Goal: Transaction & Acquisition: Purchase product/service

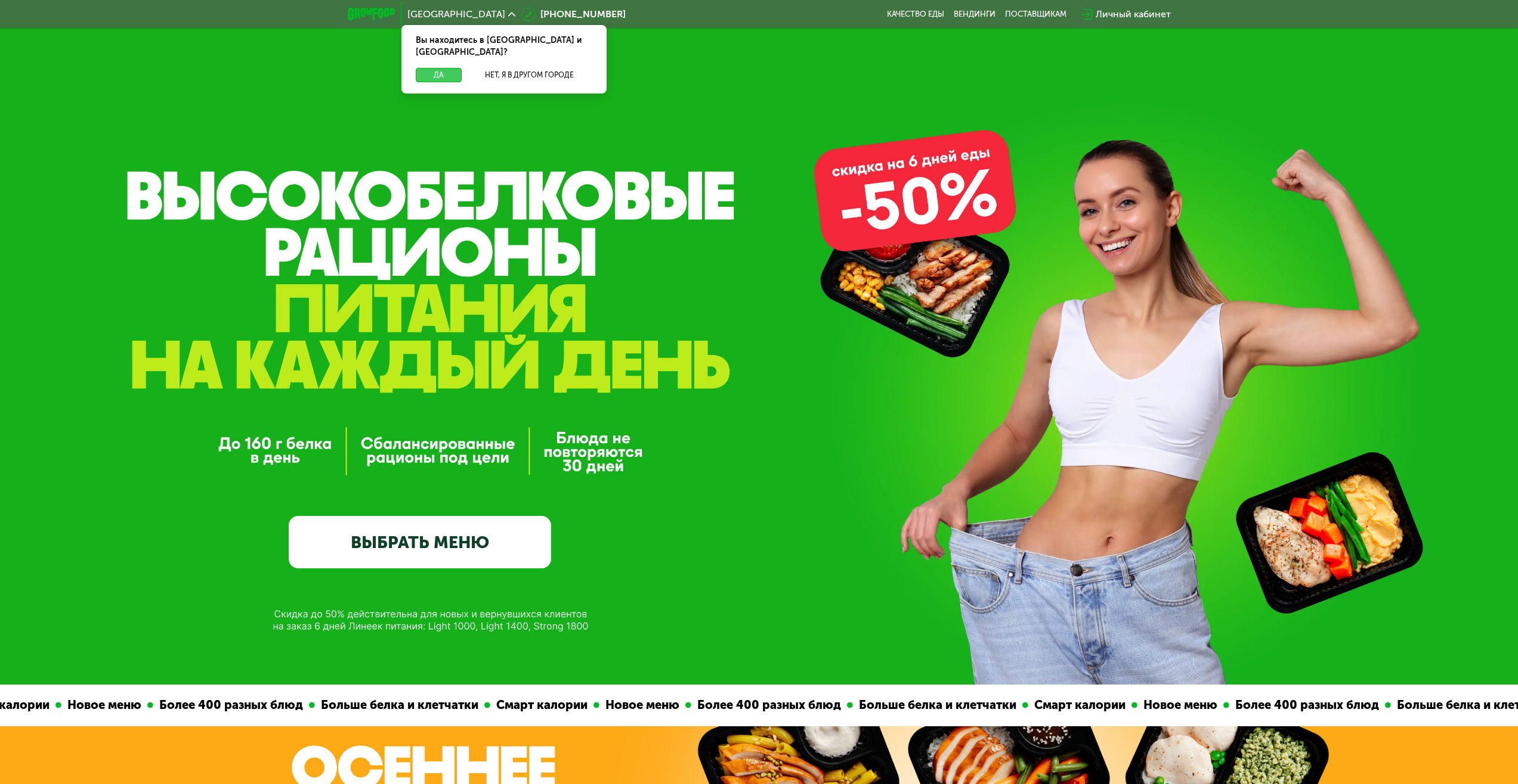
click at [453, 68] on button "Да" at bounding box center [438, 75] width 46 height 14
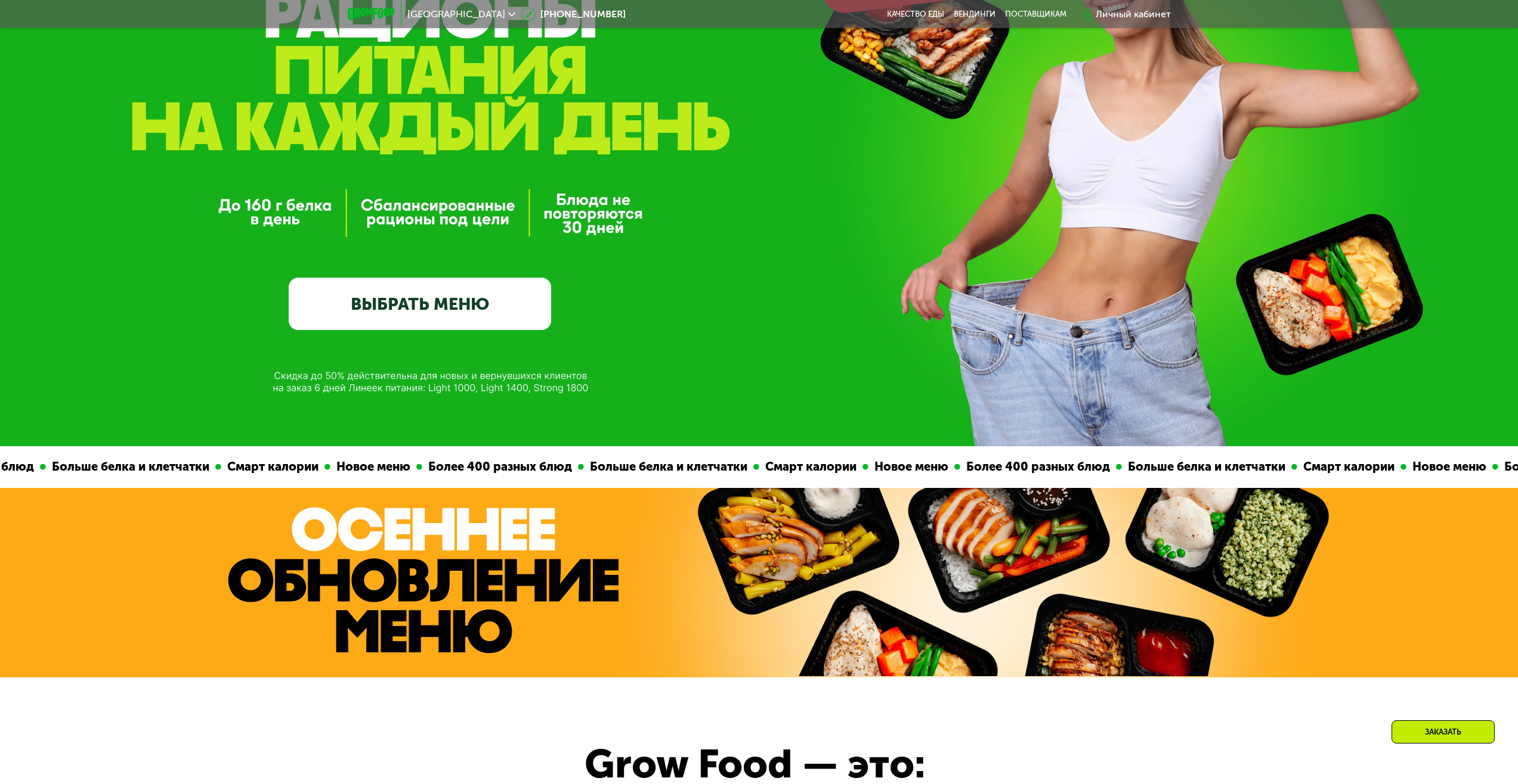
click at [461, 323] on link "ВЫБРАТЬ МЕНЮ" at bounding box center [420, 304] width 263 height 52
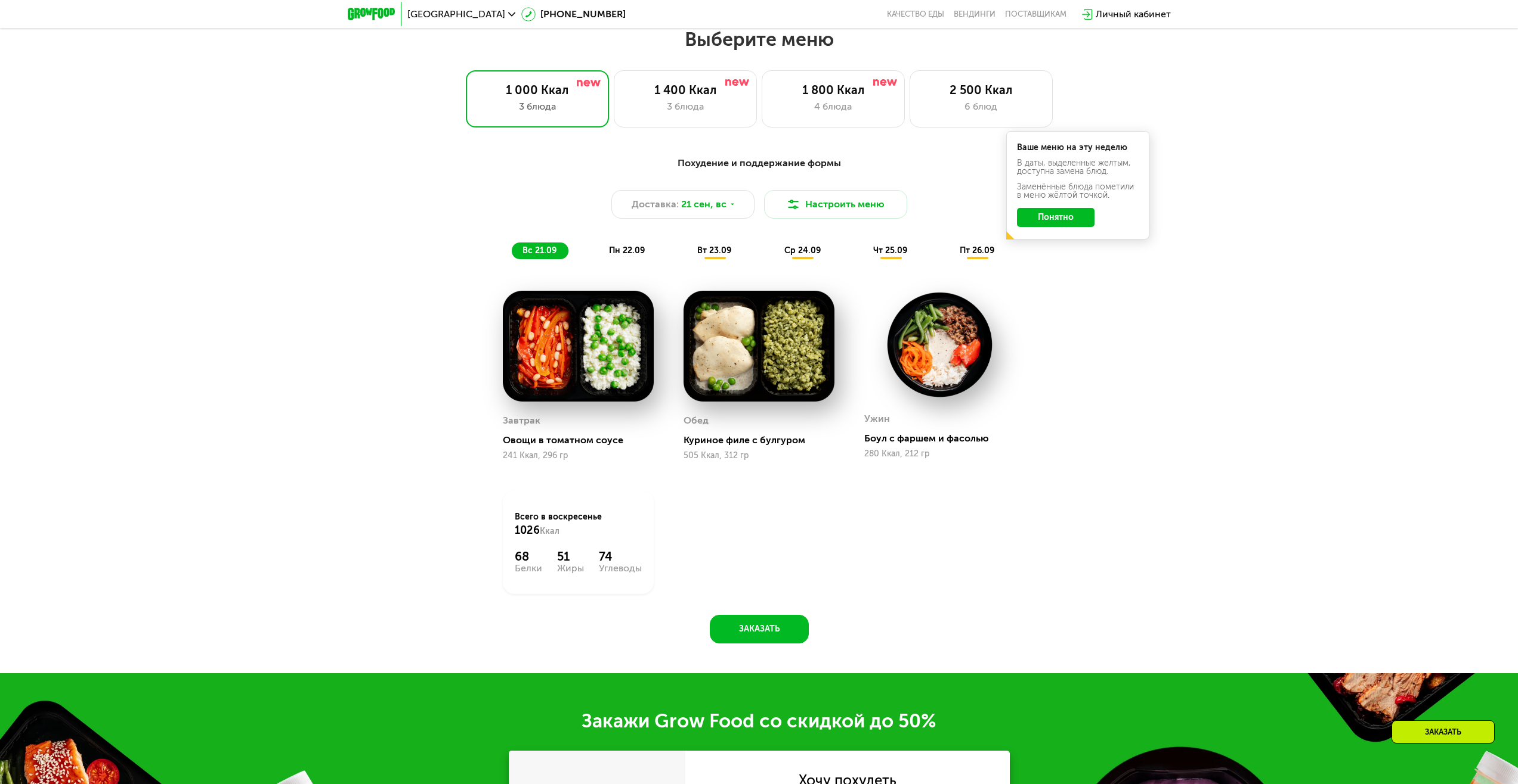
scroll to position [1300, 0]
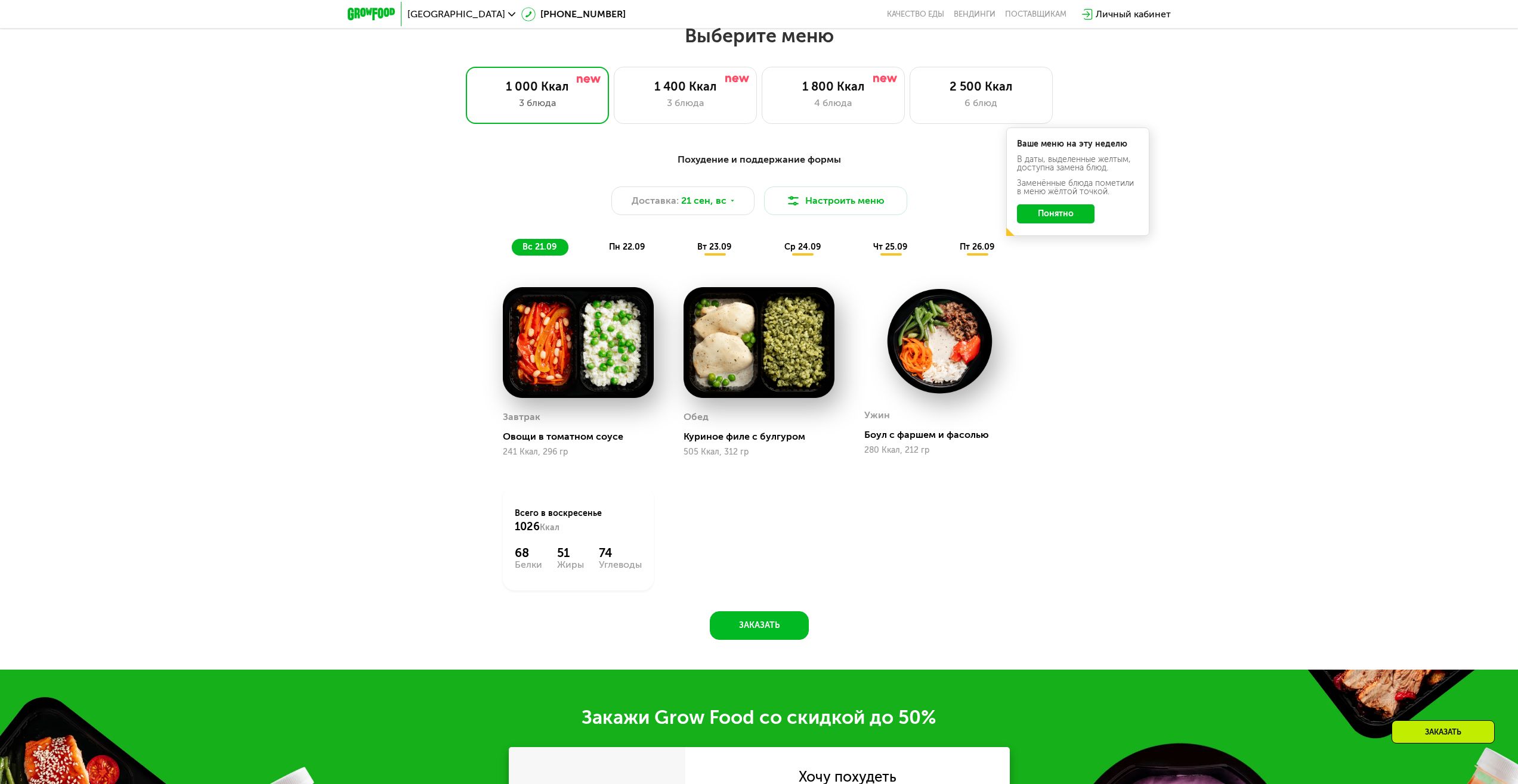
click at [637, 252] on span "пн 22.09" at bounding box center [626, 246] width 36 height 10
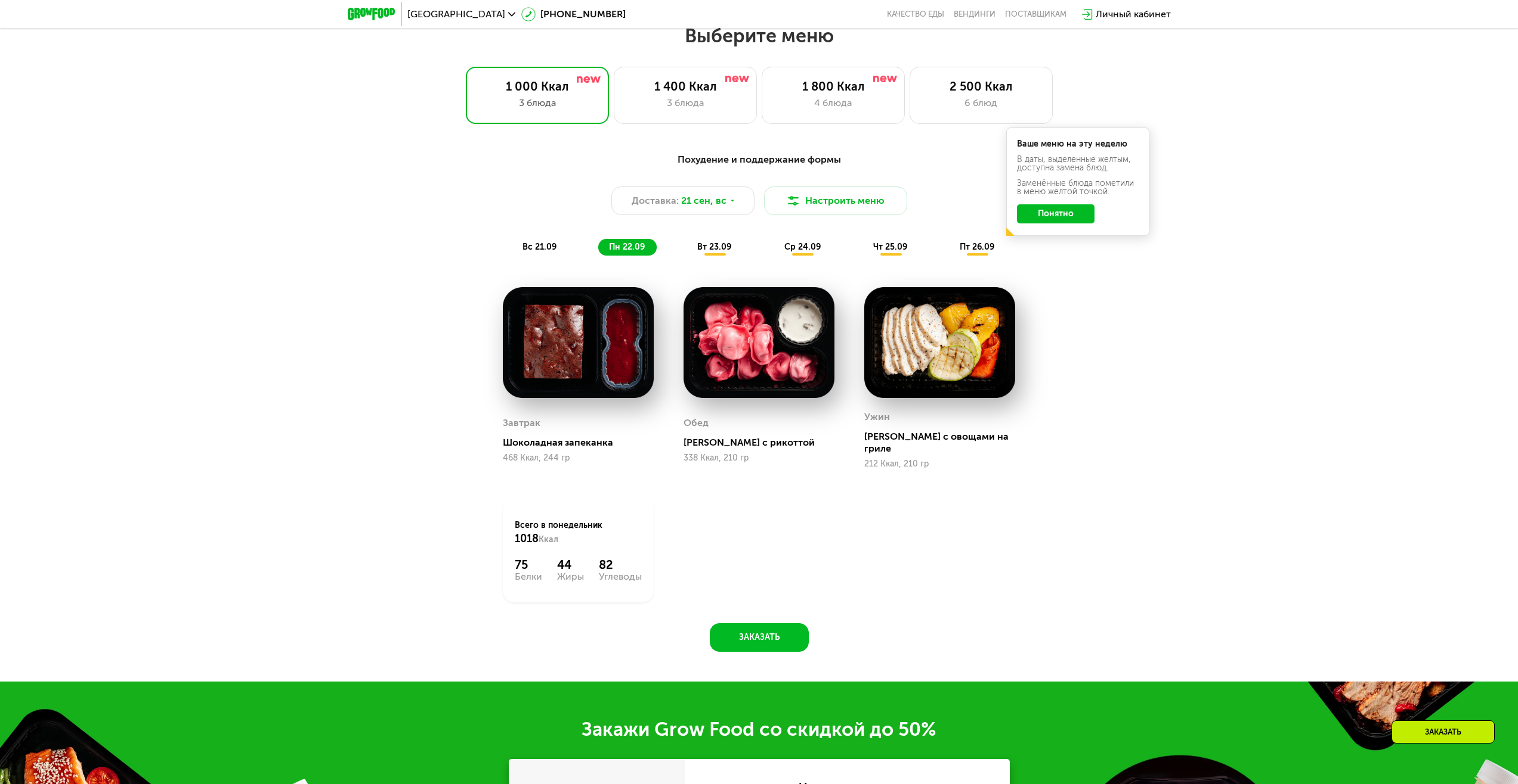
click at [711, 252] on span "вт 23.09" at bounding box center [714, 246] width 34 height 10
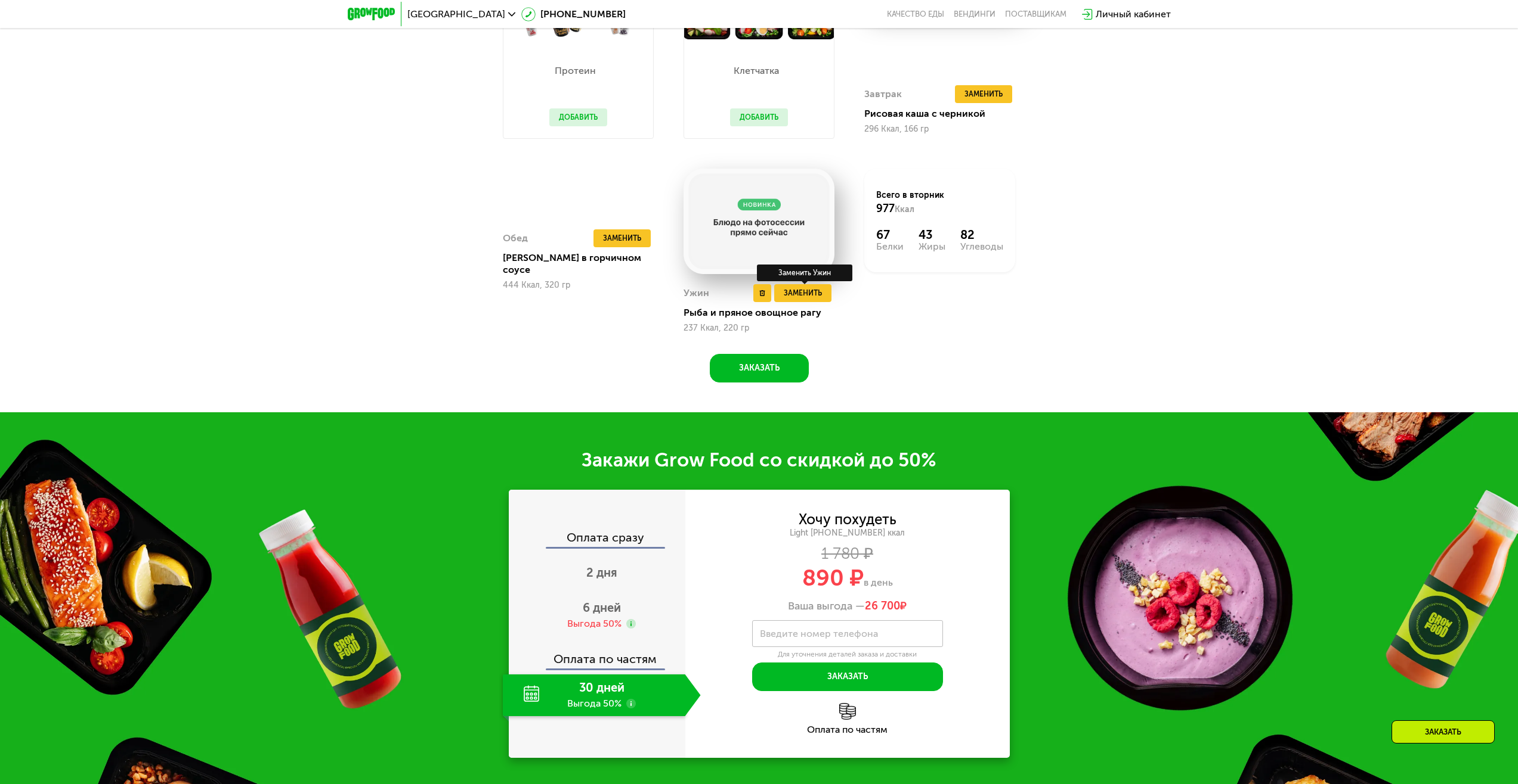
scroll to position [1419, 0]
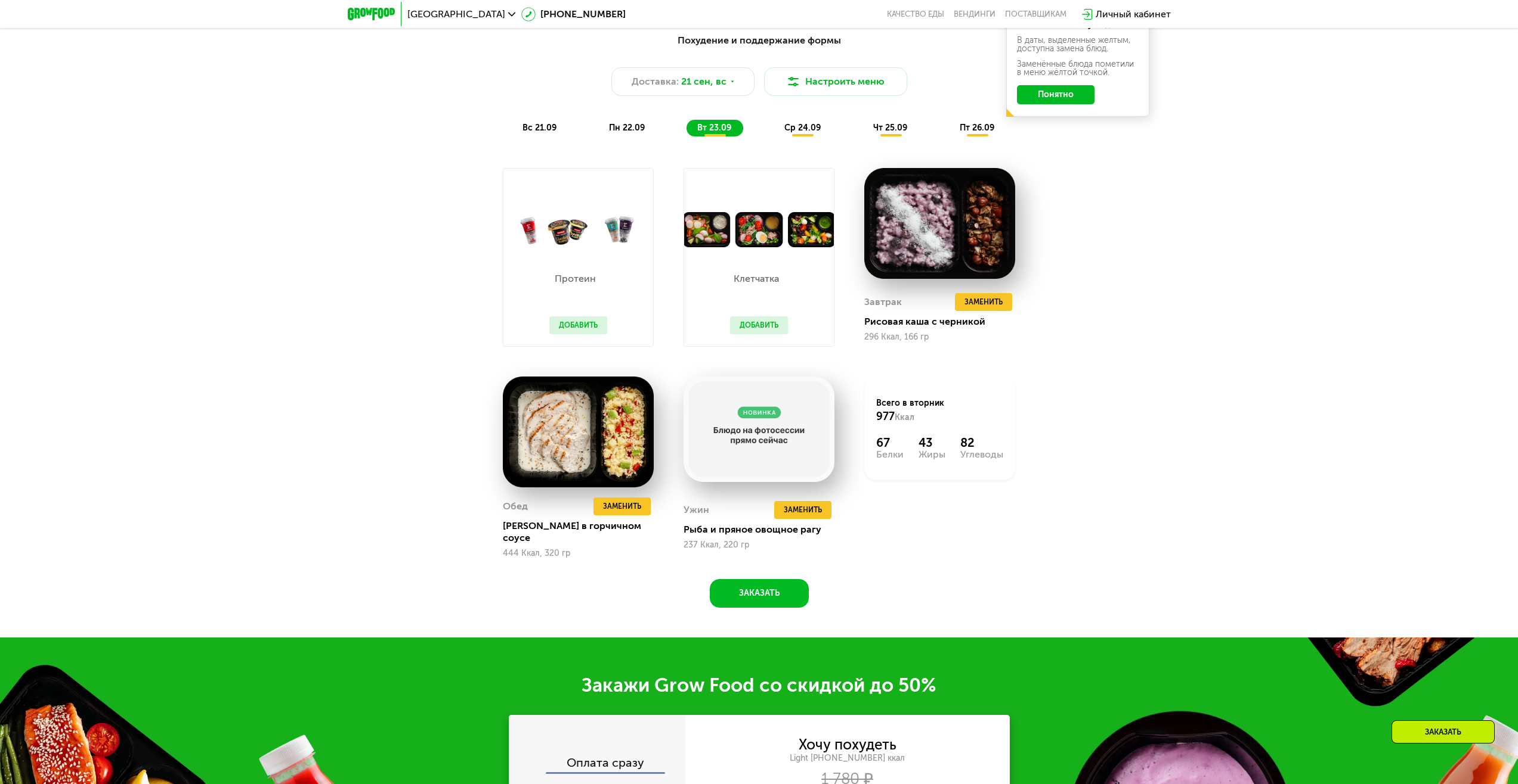
click at [585, 328] on button "Добавить" at bounding box center [578, 325] width 58 height 17
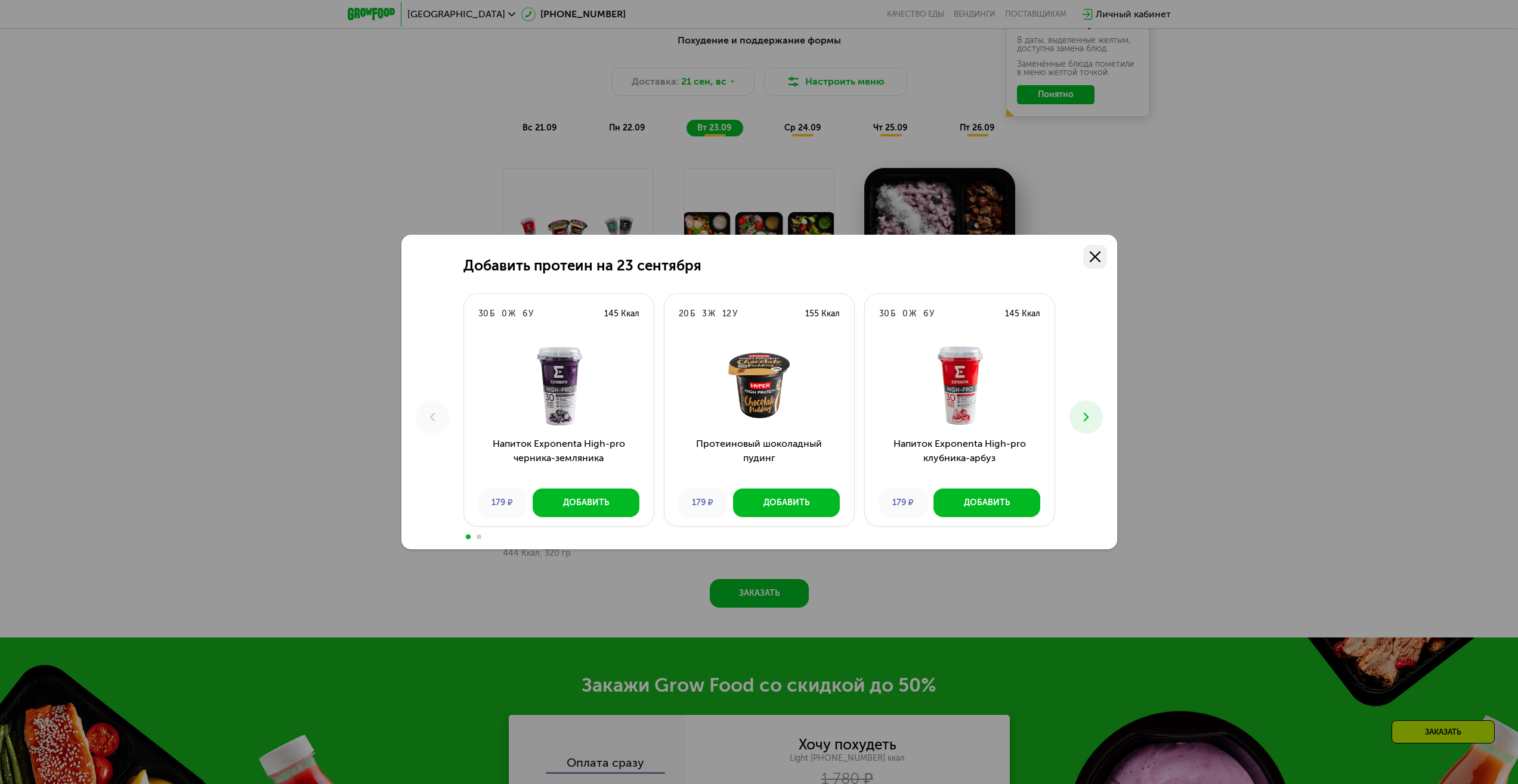
click at [1100, 257] on link at bounding box center [1095, 257] width 24 height 24
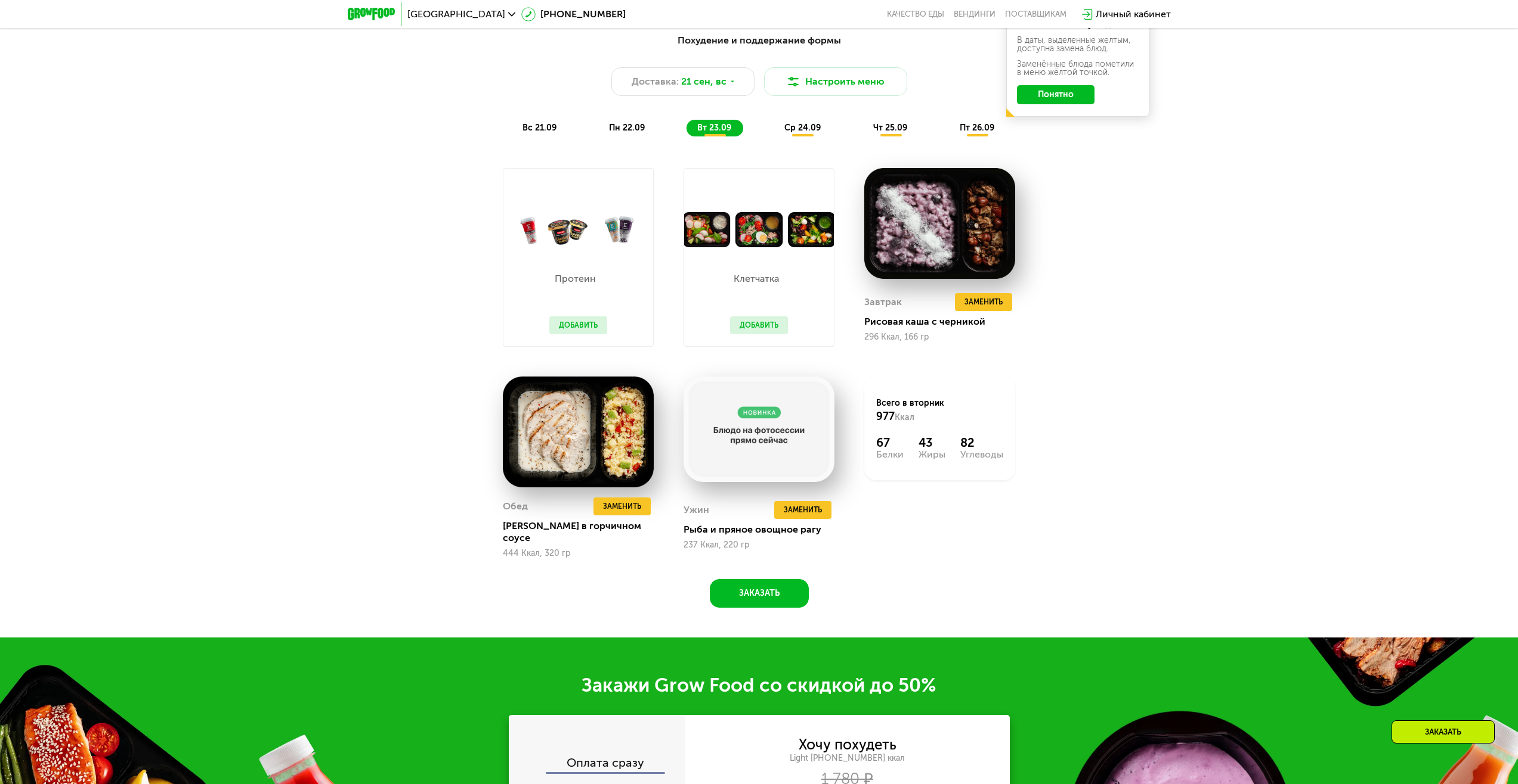
click at [806, 137] on div "ср 24.09" at bounding box center [803, 128] width 59 height 17
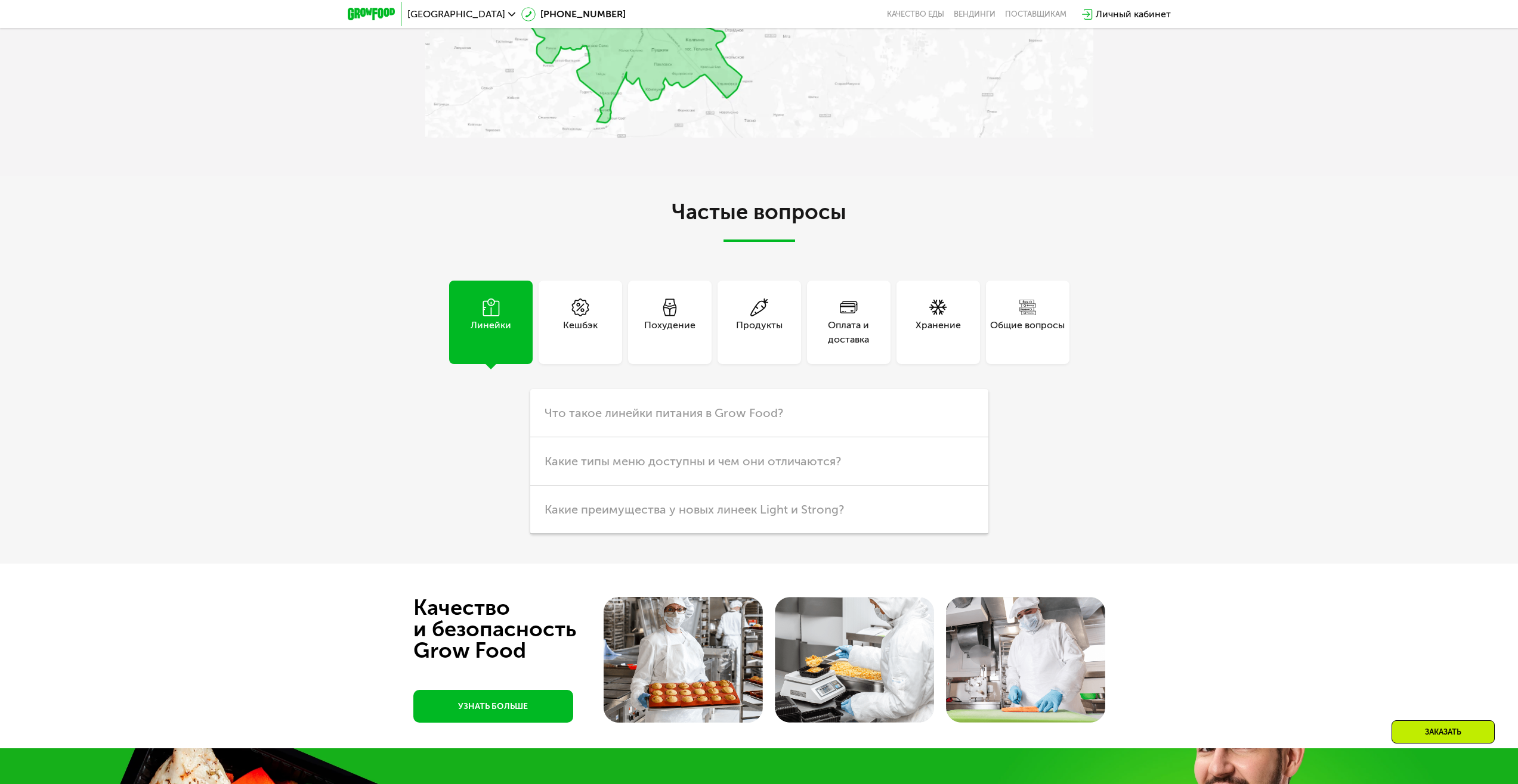
scroll to position [3922, 0]
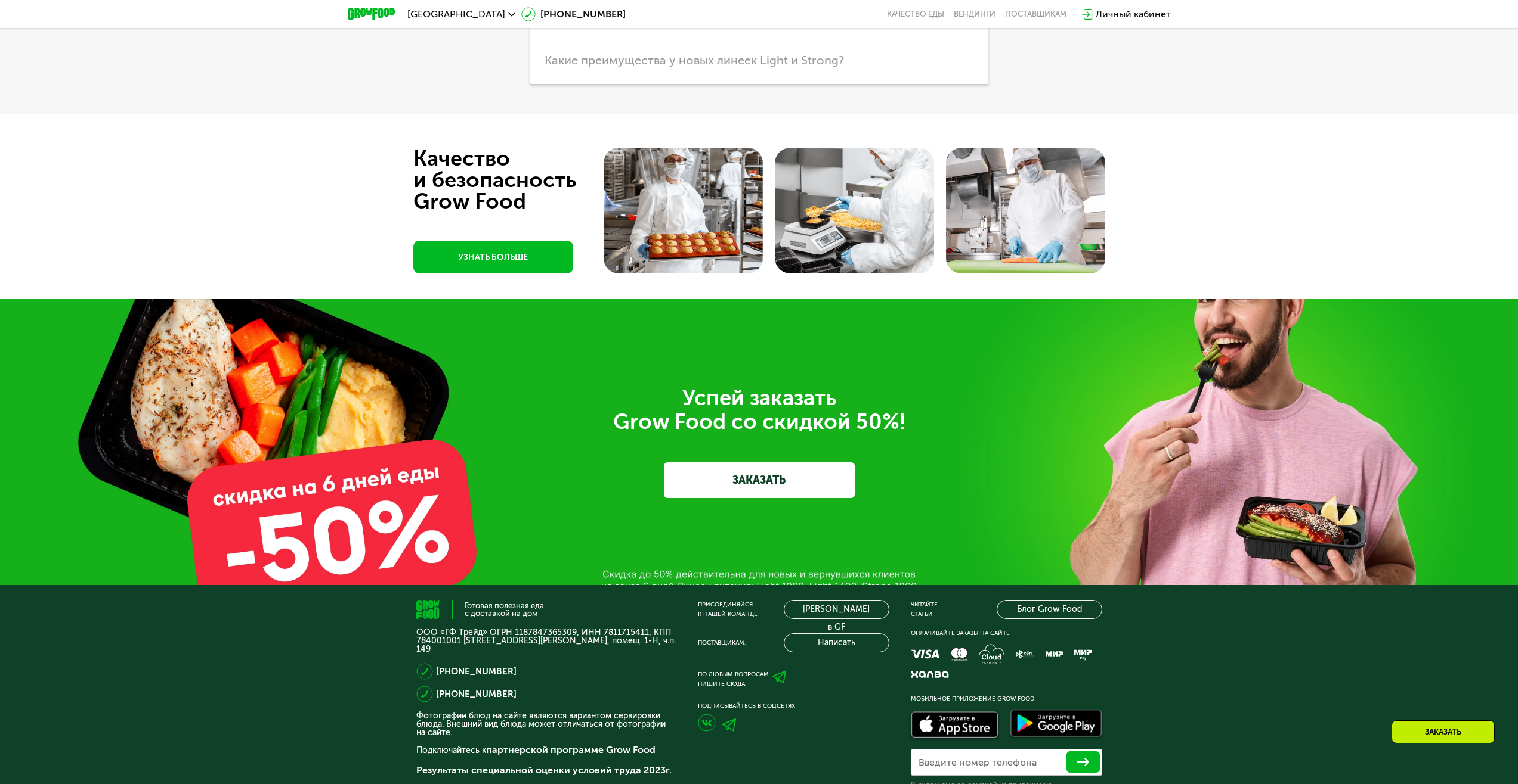
drag, startPoint x: 850, startPoint y: 536, endPoint x: 839, endPoint y: 287, distance: 249.2
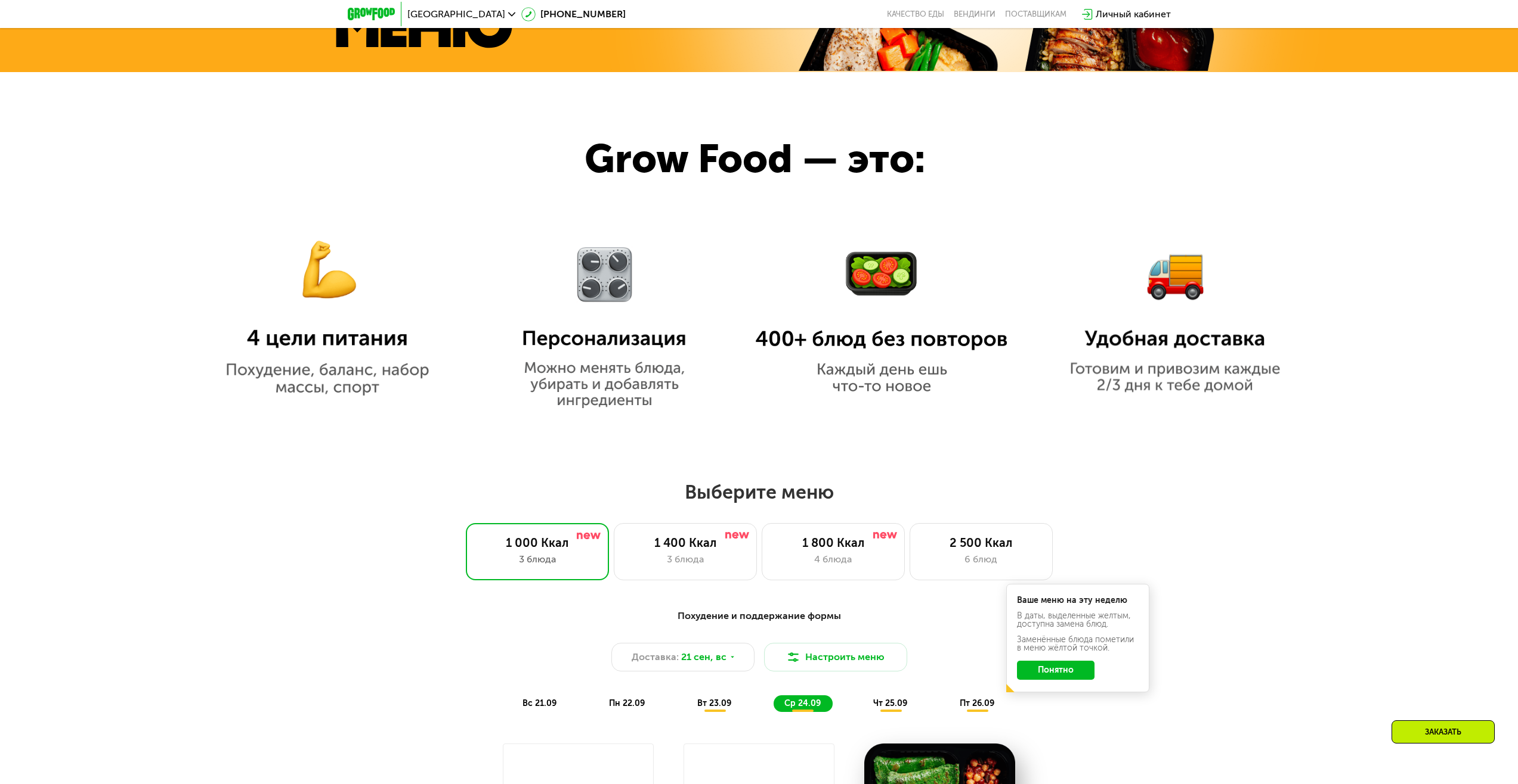
scroll to position [0, 0]
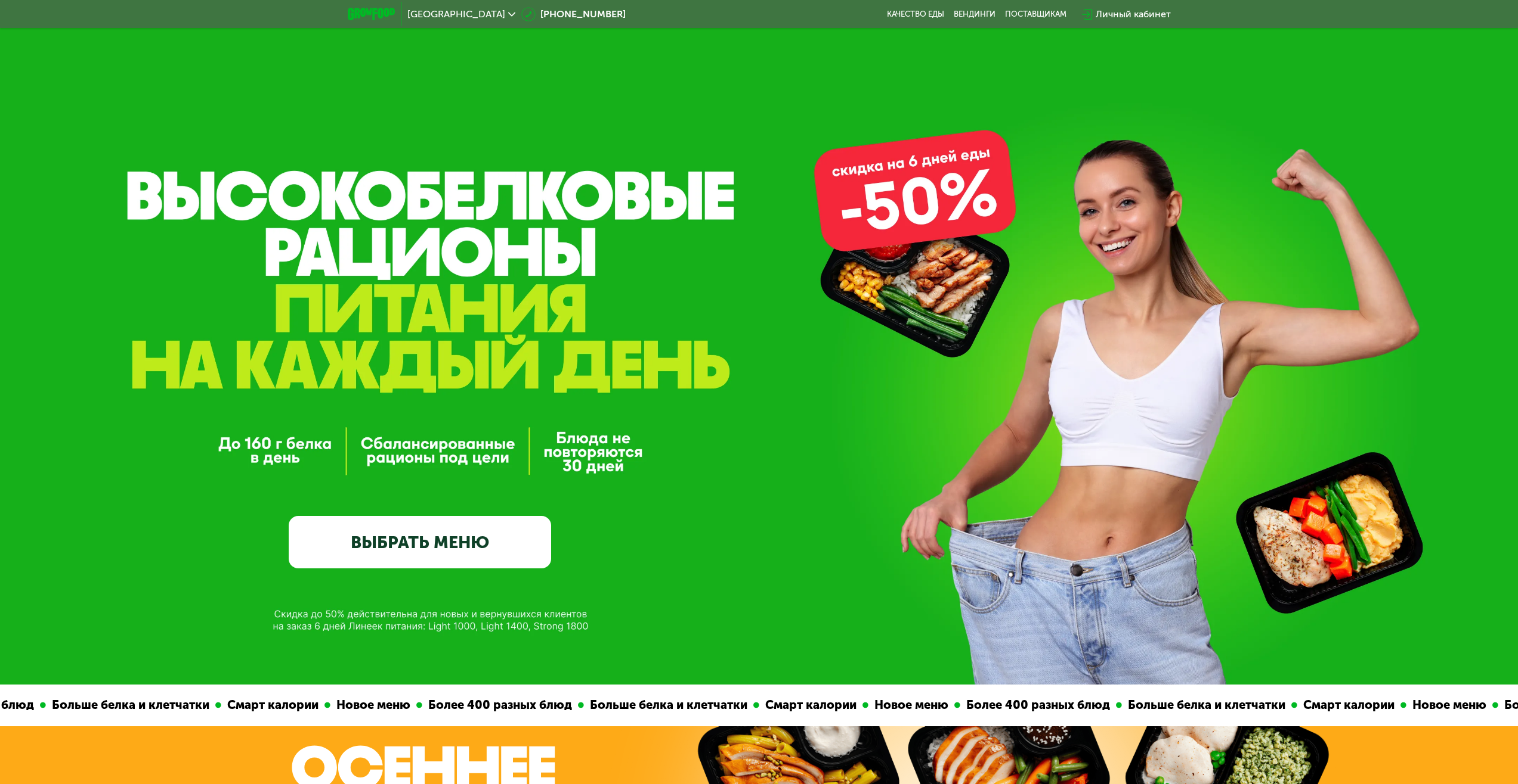
drag, startPoint x: 930, startPoint y: 472, endPoint x: 899, endPoint y: 27, distance: 446.1
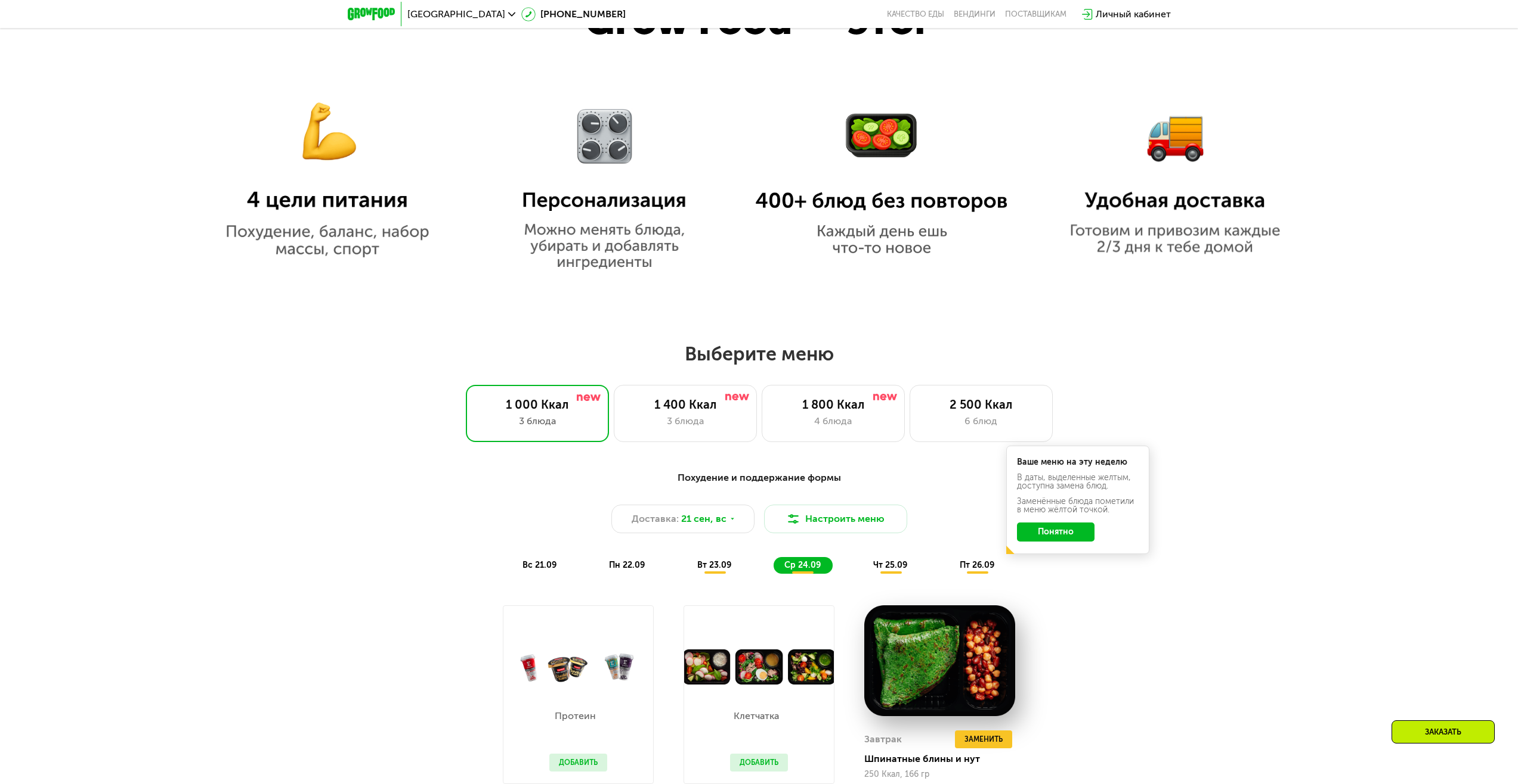
scroll to position [1013, 0]
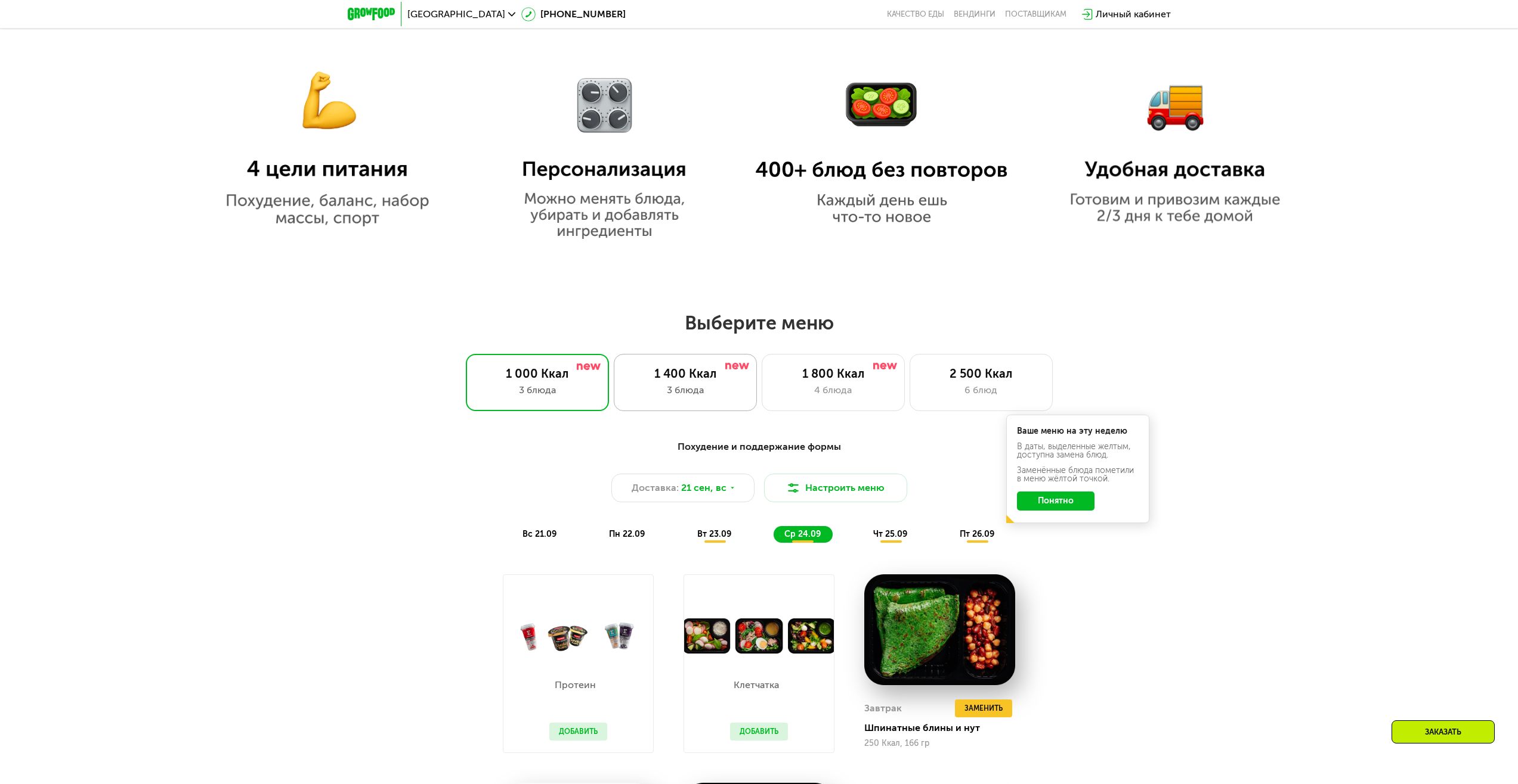
click at [701, 381] on div "1 400 Ккал" at bounding box center [685, 374] width 118 height 14
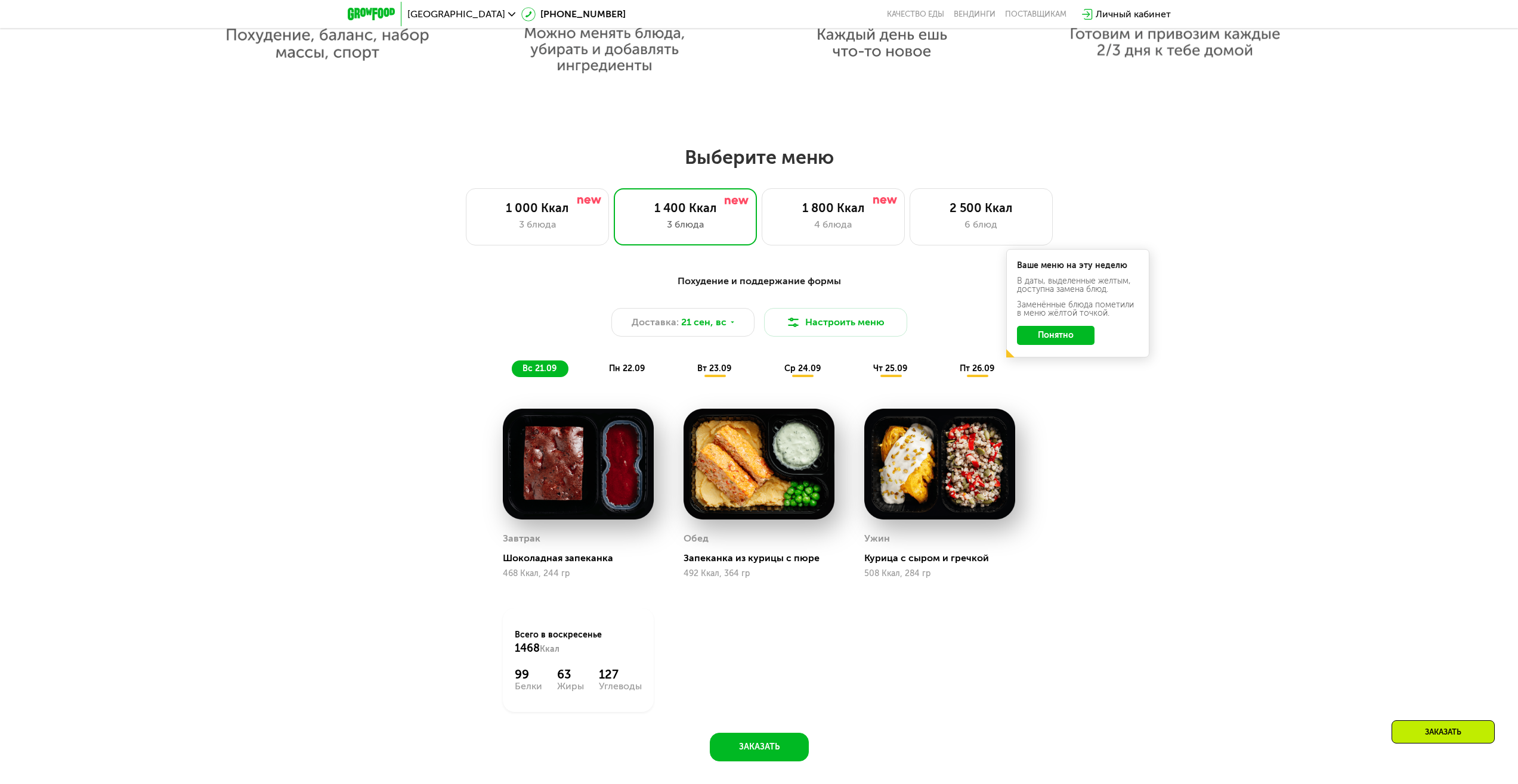
scroll to position [1430, 0]
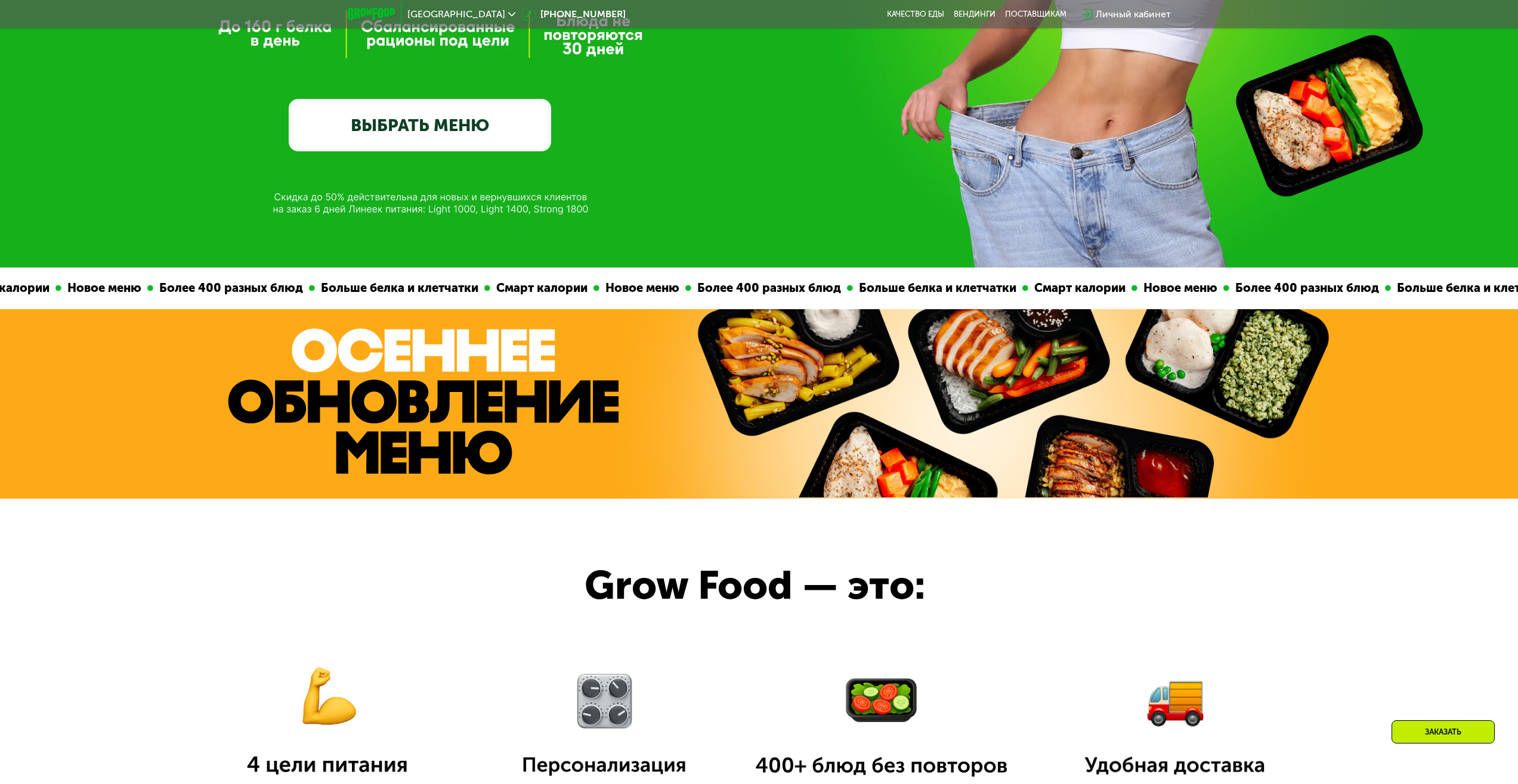
click at [448, 102] on link "ВЫБРАТЬ МЕНЮ" at bounding box center [420, 125] width 263 height 52
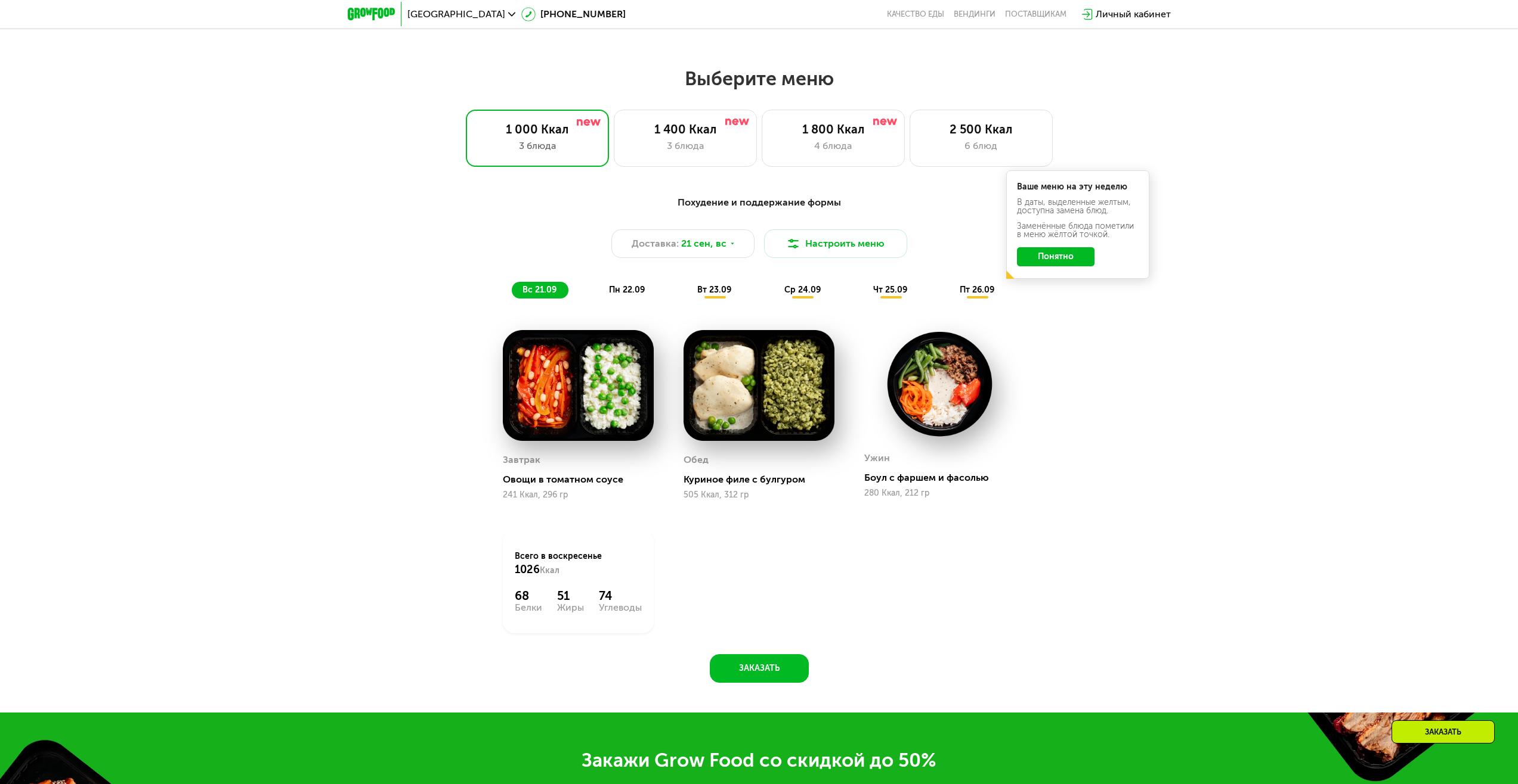
scroll to position [1300, 0]
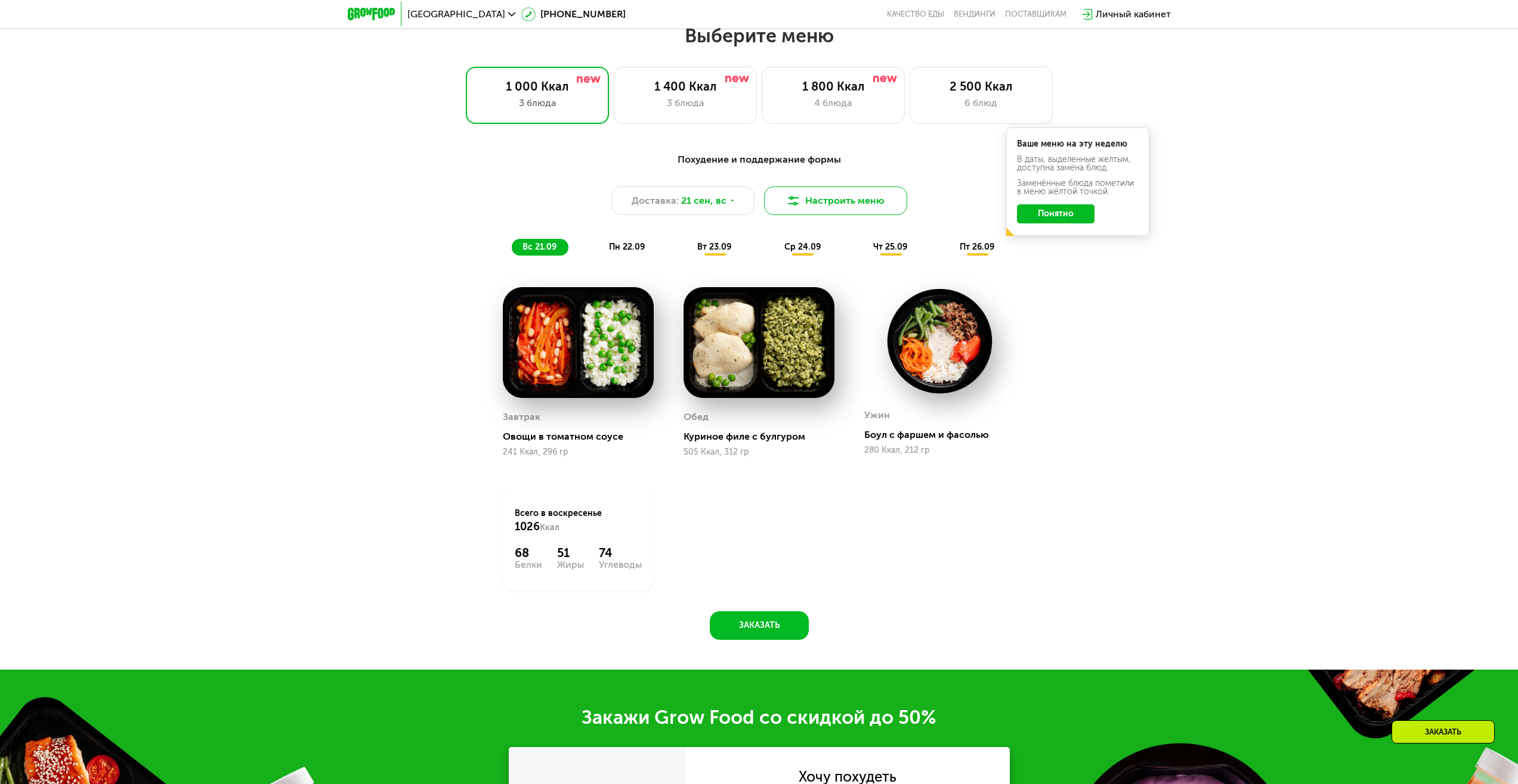
click at [818, 198] on button "Настроить меню" at bounding box center [835, 201] width 143 height 29
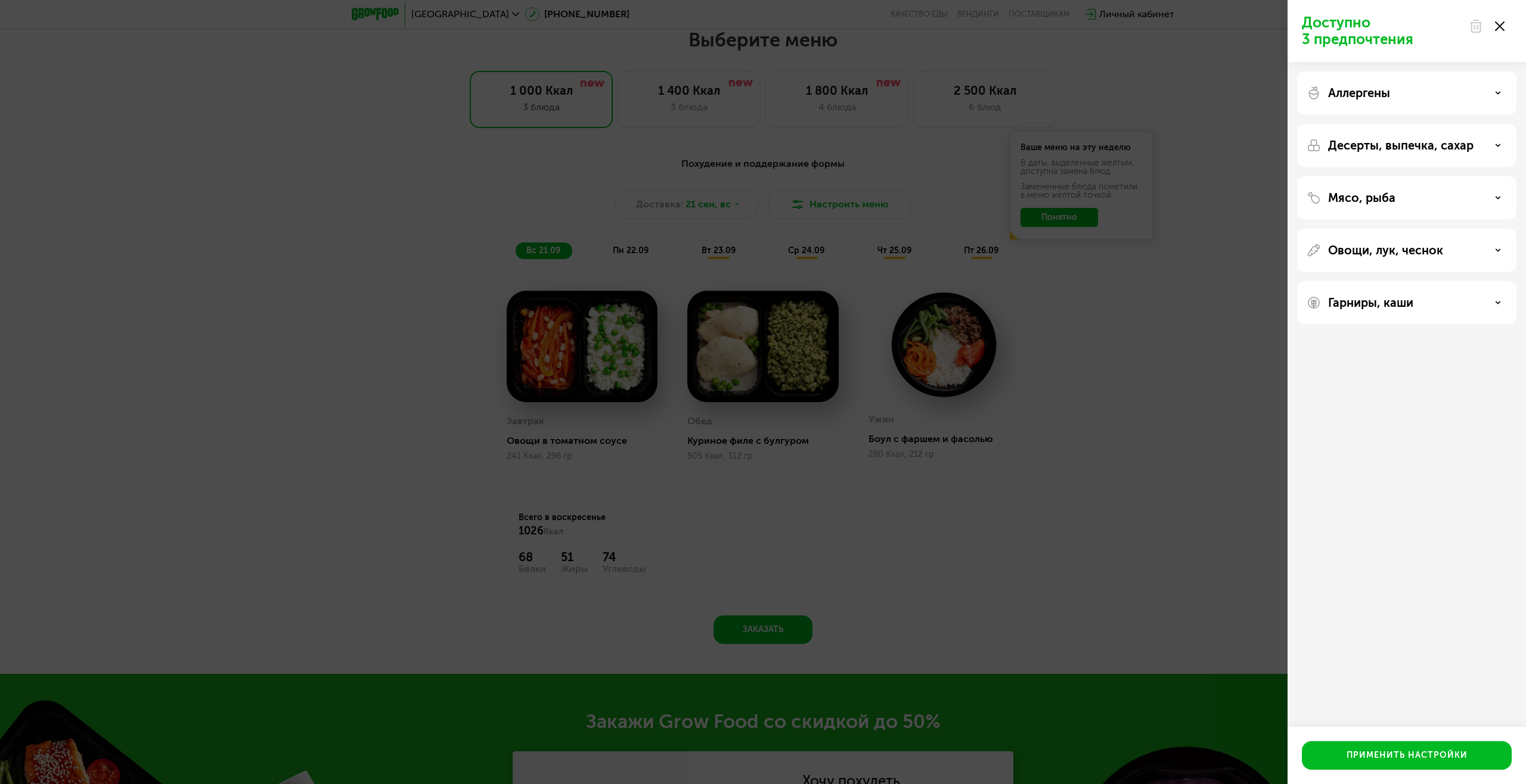
click at [1388, 204] on p "Мясо, рыба" at bounding box center [1361, 198] width 68 height 14
click at [1377, 93] on p "Аллергены" at bounding box center [1359, 93] width 62 height 14
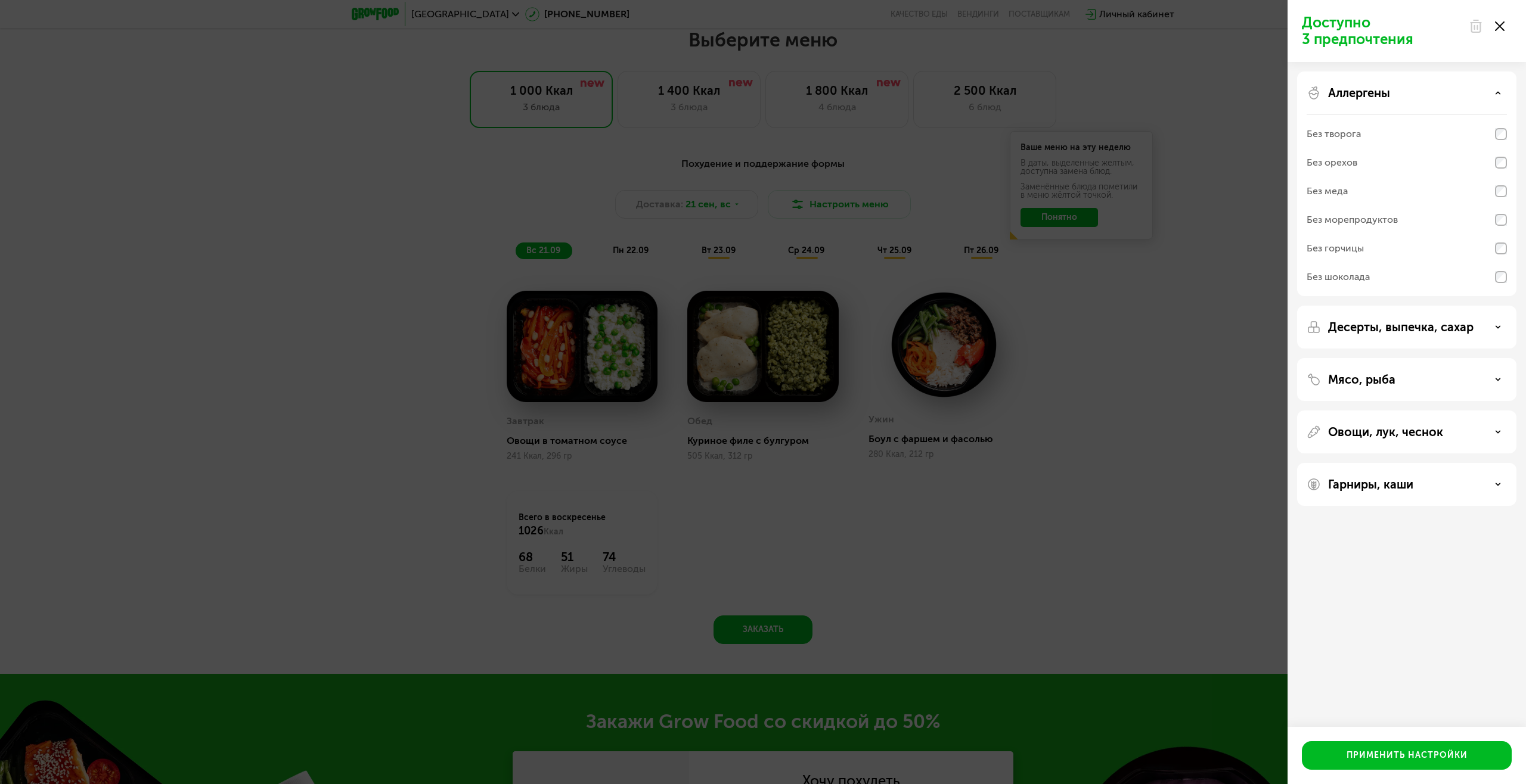
click at [1377, 93] on p "Аллергены" at bounding box center [1359, 93] width 62 height 14
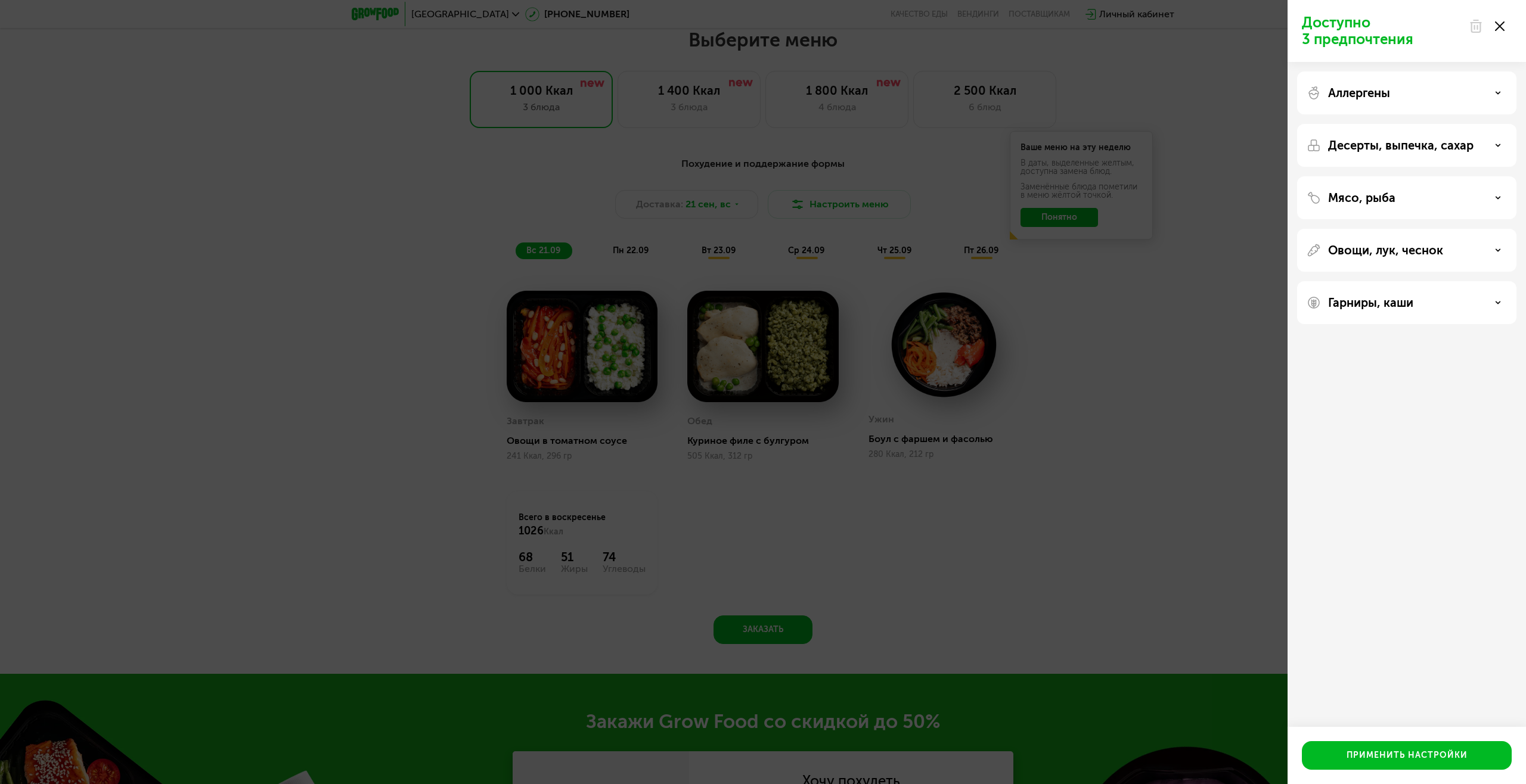
click at [1416, 194] on div "Мясо, рыба" at bounding box center [1407, 198] width 200 height 14
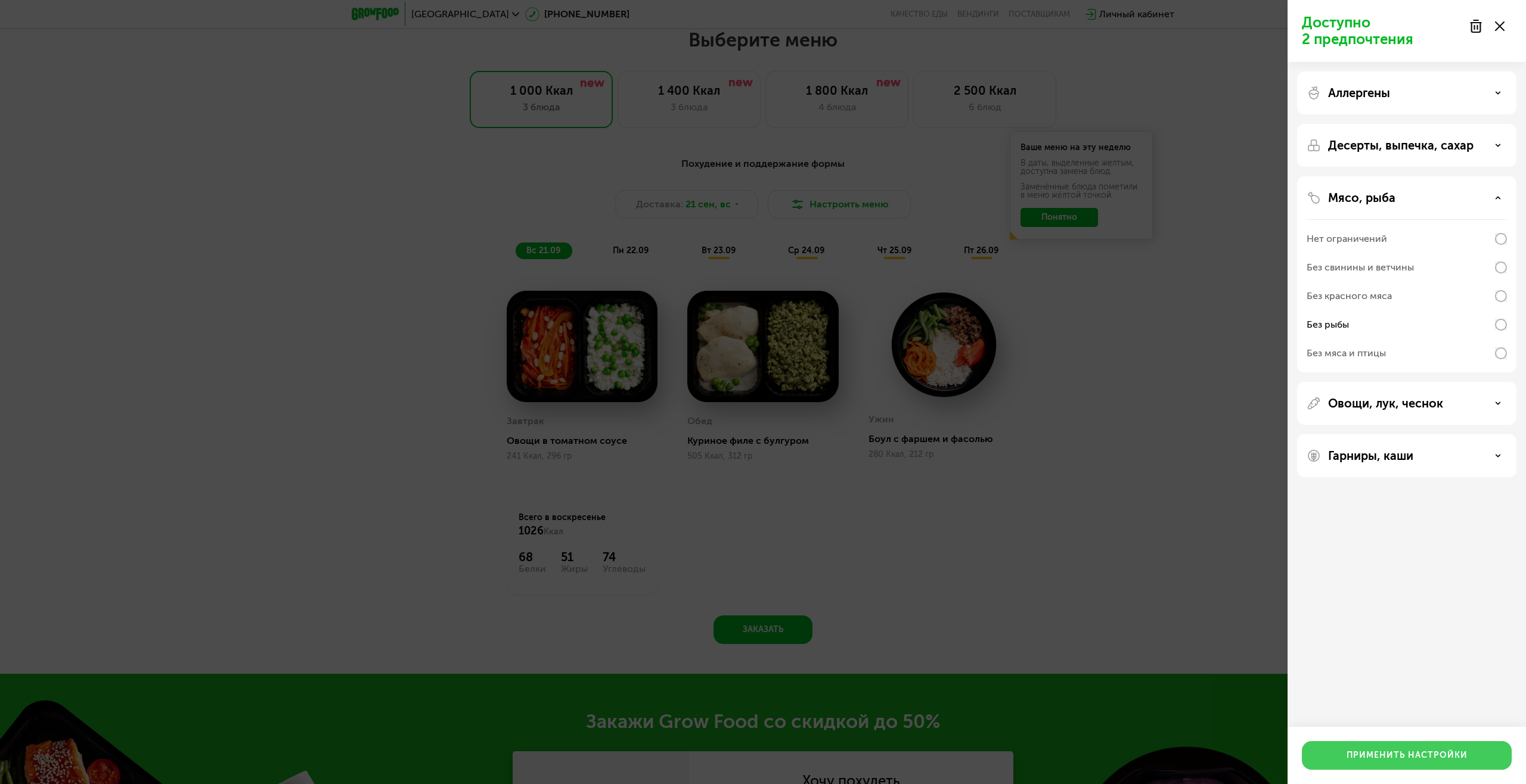
click at [1415, 767] on button "Применить настройки" at bounding box center [1407, 755] width 210 height 29
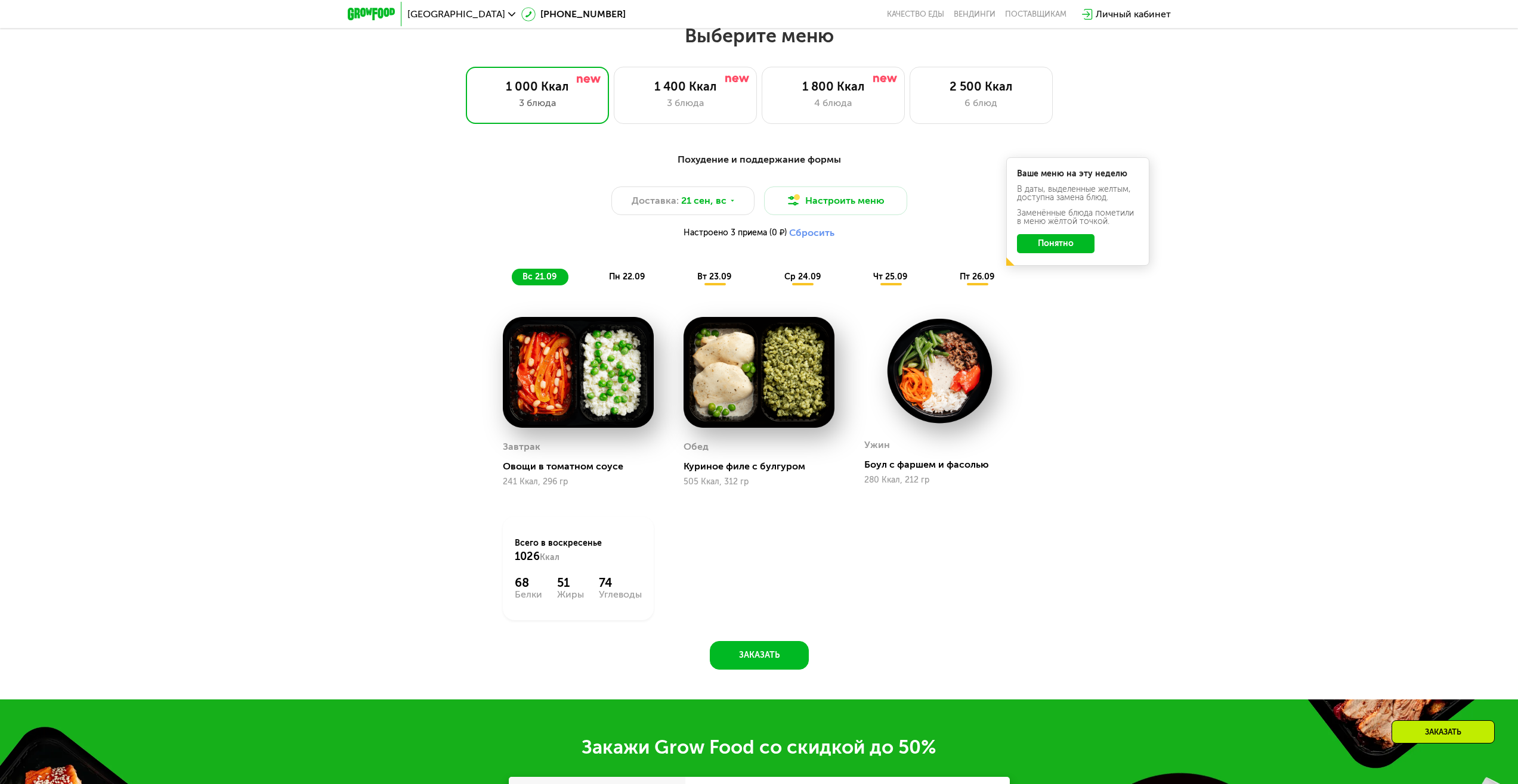
click at [983, 282] on span "пт 26.09" at bounding box center [976, 277] width 34 height 10
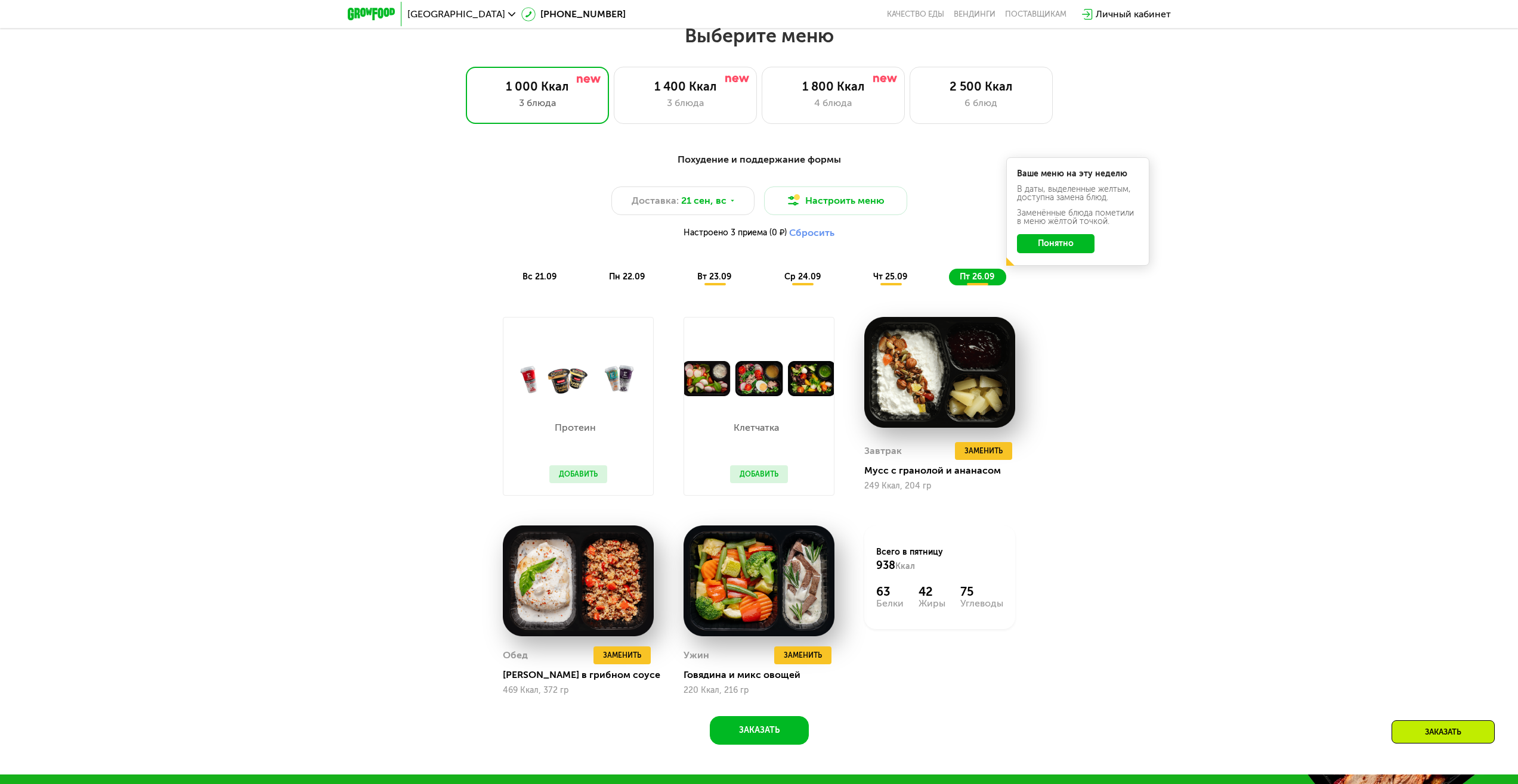
click at [933, 282] on div "вс 21.09 пн 22.09 вт 23.09 ср 24.09 чт 25.09 пт 26.09" at bounding box center [759, 277] width 495 height 17
click at [927, 278] on div "вс 21.09 пн 22.09 вт 23.09 ср 24.09 чт 25.09 пт 26.09" at bounding box center [759, 277] width 495 height 17
click at [835, 270] on div "Похудение и поддержание формы Доставка: 21 сен, вс Настроить меню Настроено 3 п…" at bounding box center [758, 219] width 706 height 133
click at [807, 278] on span "ср 24.09" at bounding box center [803, 277] width 37 height 10
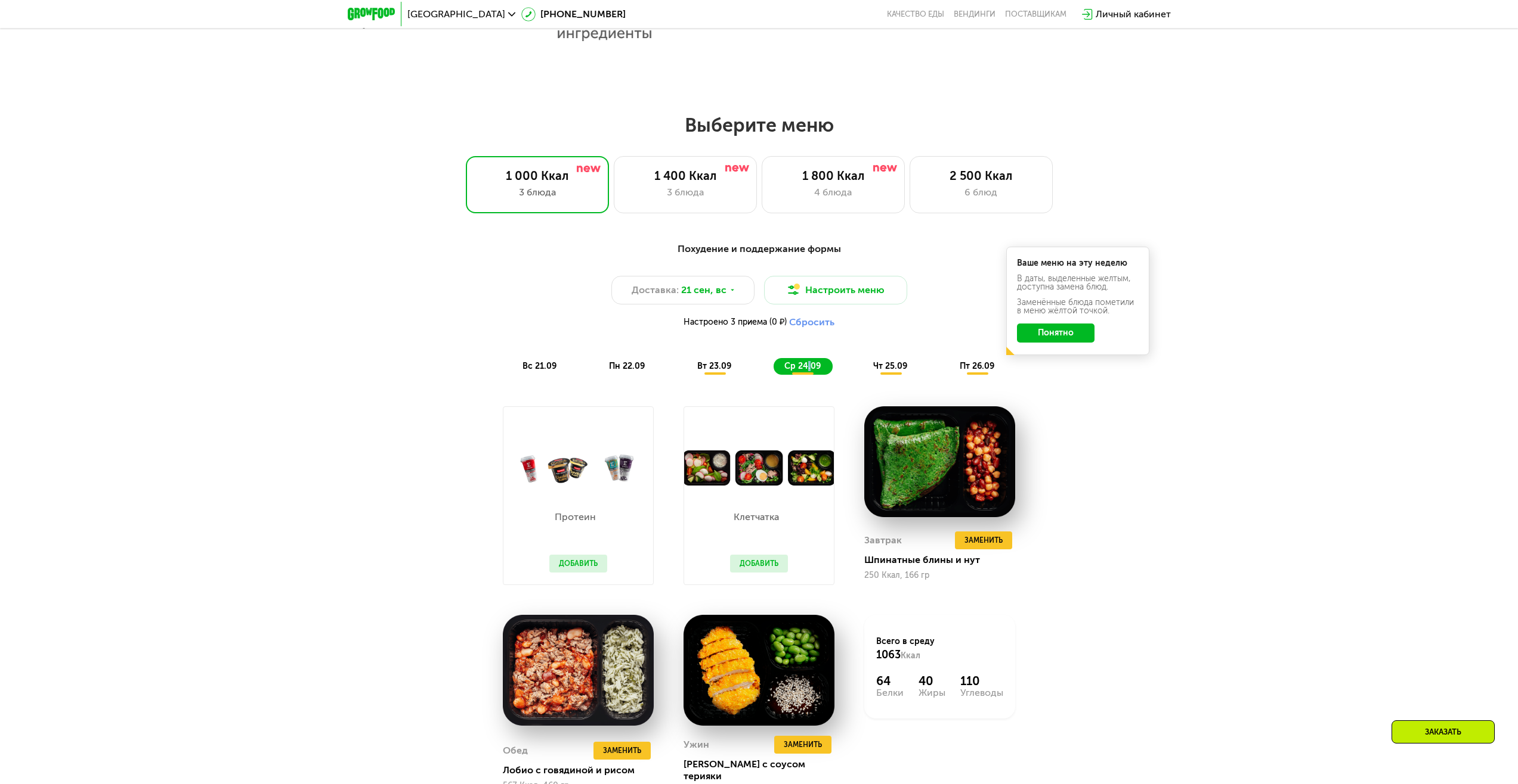
scroll to position [1182, 0]
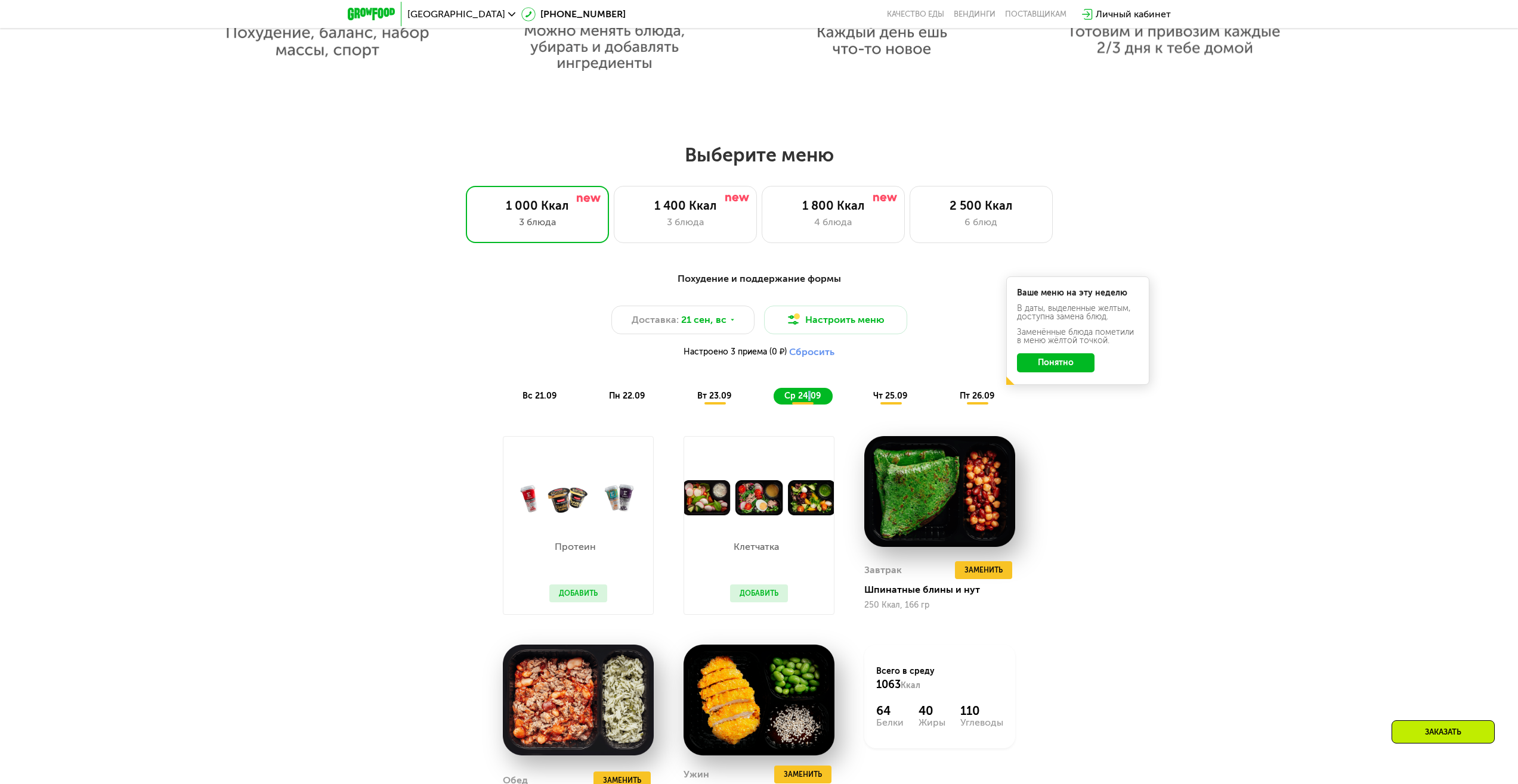
click at [1048, 363] on button "Понятно" at bounding box center [1055, 363] width 77 height 19
click at [1008, 346] on div "Доставка: 21 сен, вс Настроить меню Настроено 3 приема (0 ₽) Сбросить" at bounding box center [758, 335] width 706 height 58
click at [744, 382] on div "Похудение и поддержание формы Доставка: 21 сен, вс Настроить меню Настроено 3 п…" at bounding box center [758, 338] width 706 height 133
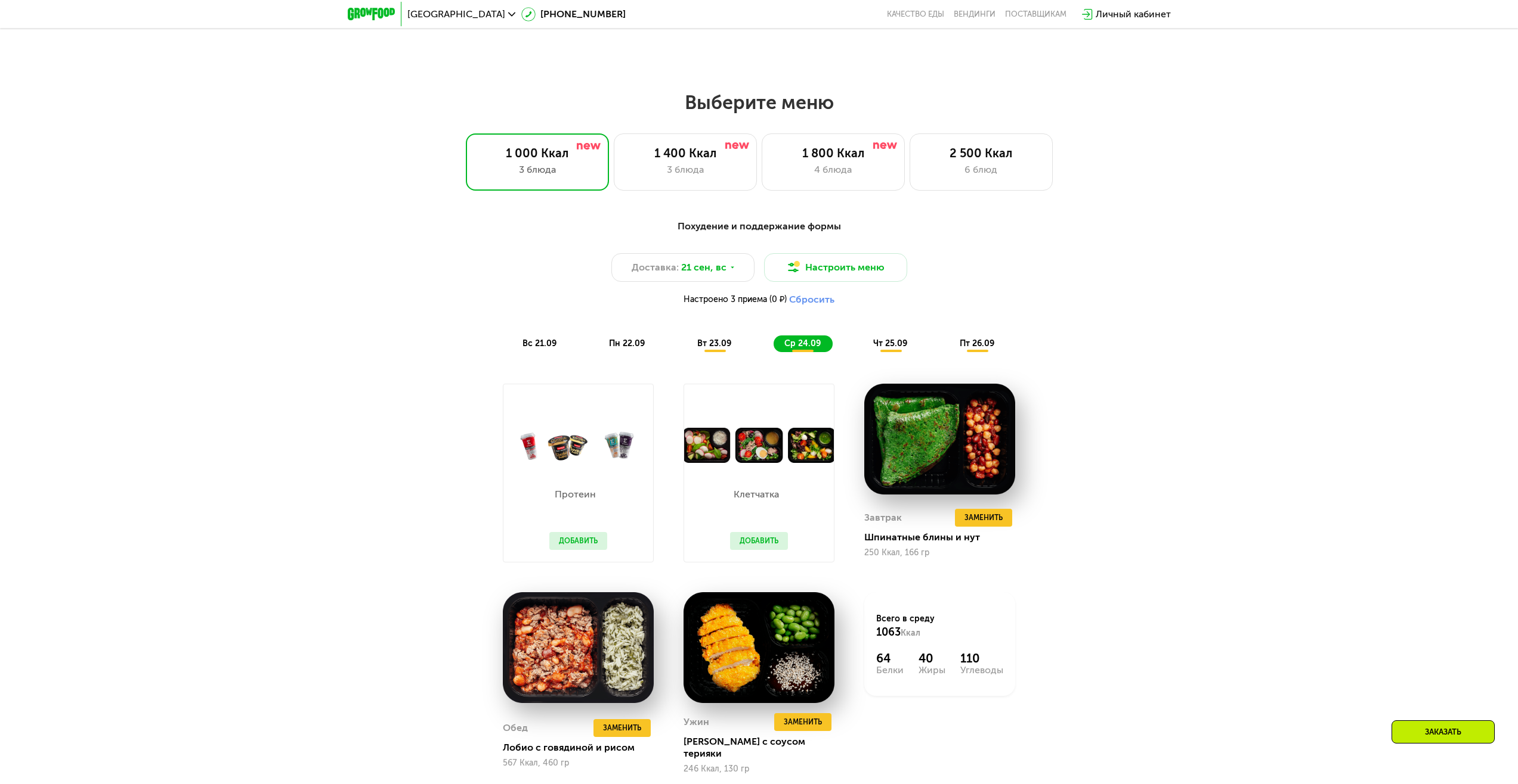
scroll to position [1241, 0]
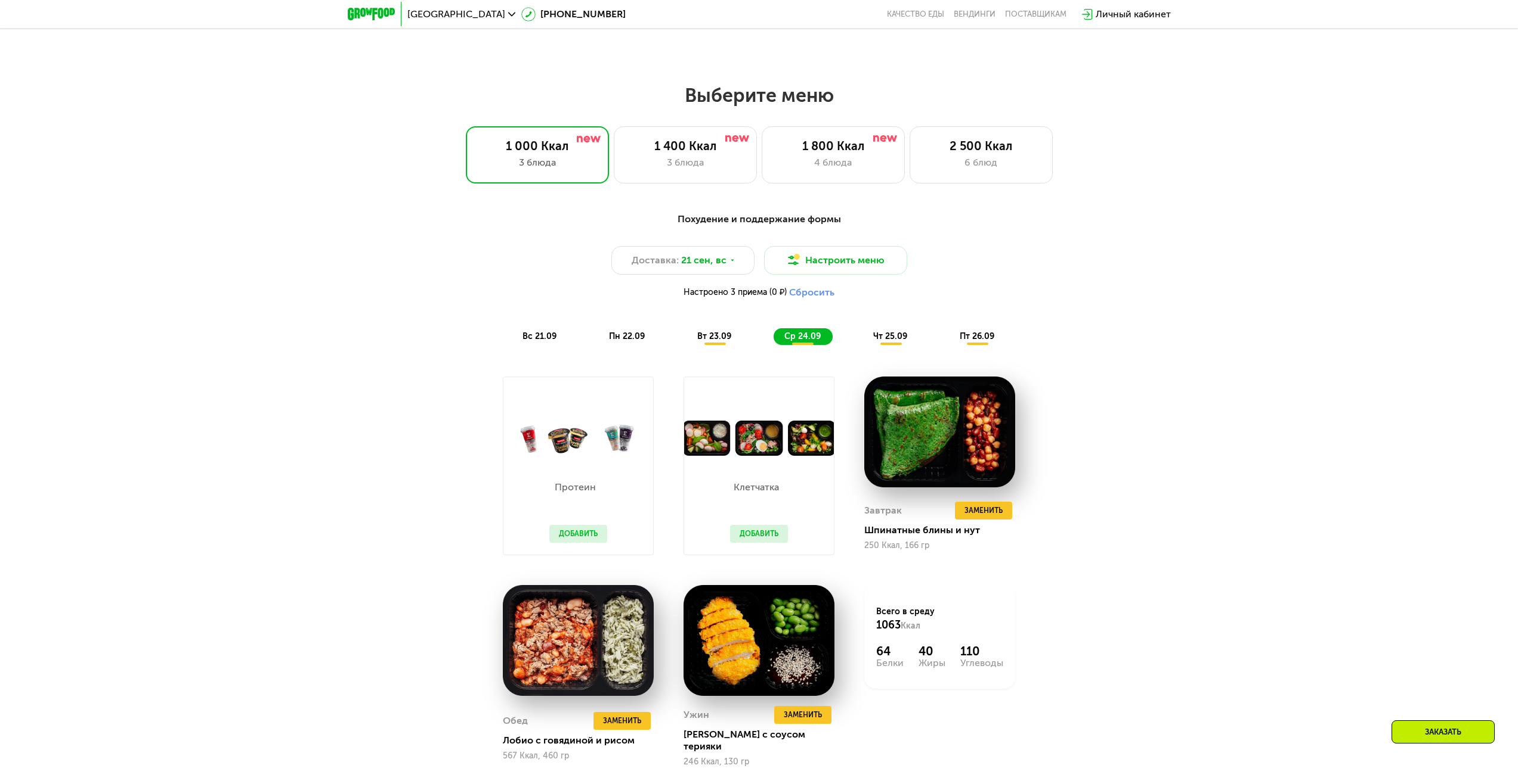
click at [644, 336] on span "пн 22.09" at bounding box center [626, 336] width 36 height 10
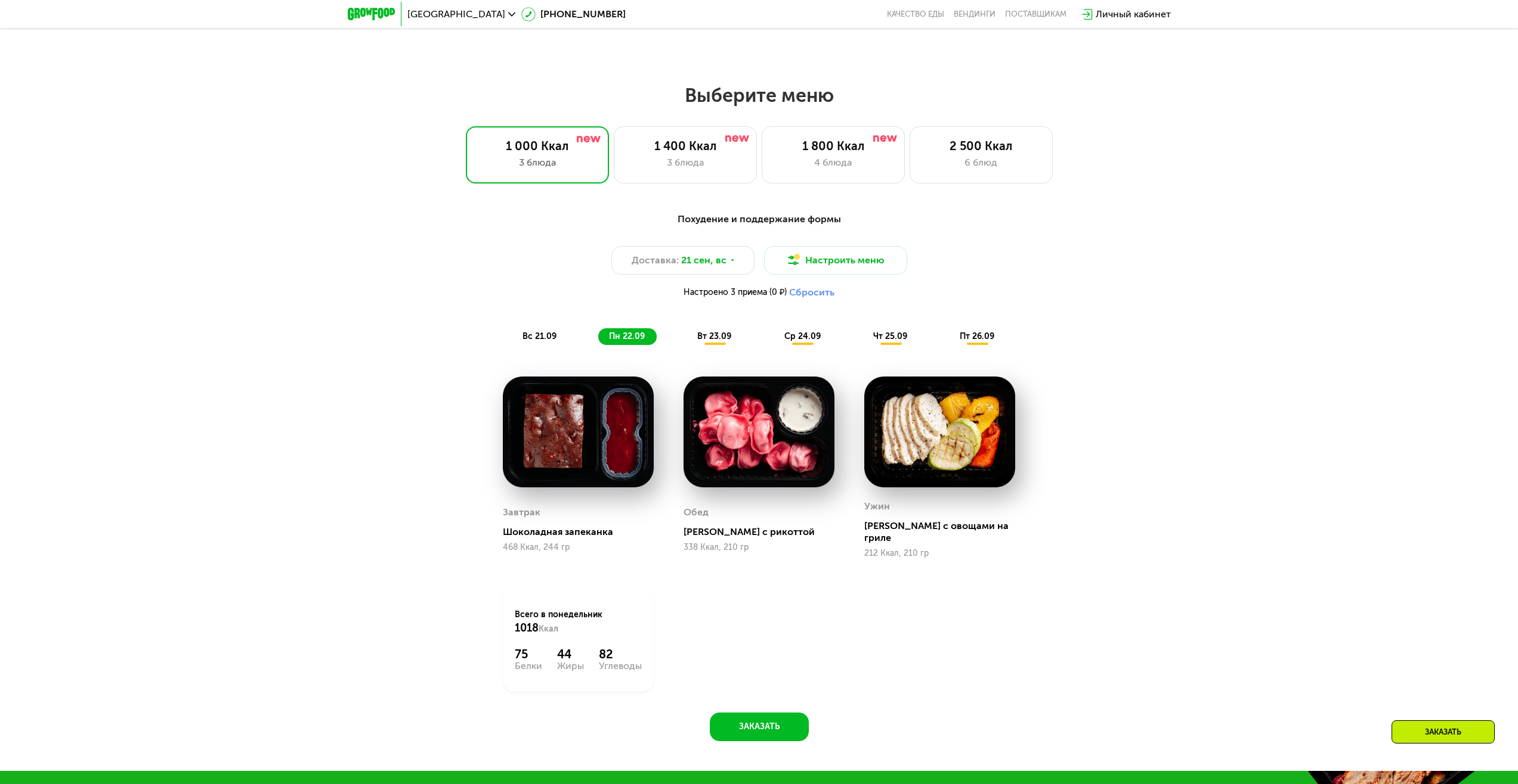
click at [517, 337] on div "вс 21.09" at bounding box center [539, 336] width 56 height 17
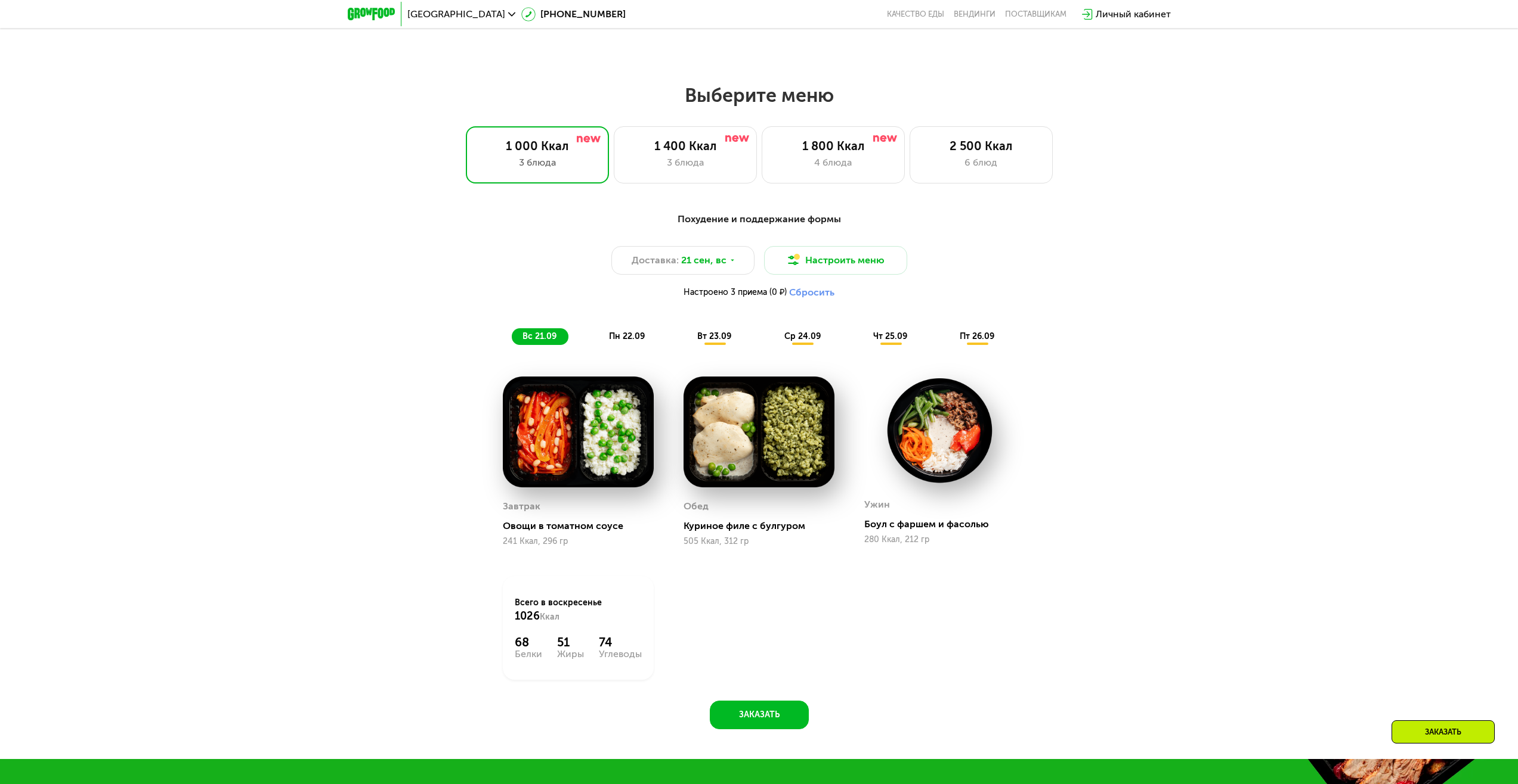
click at [500, 343] on div "Похудение и поддержание формы Доставка: 21 сен, вс Настроить меню Настроено 3 п…" at bounding box center [758, 278] width 706 height 133
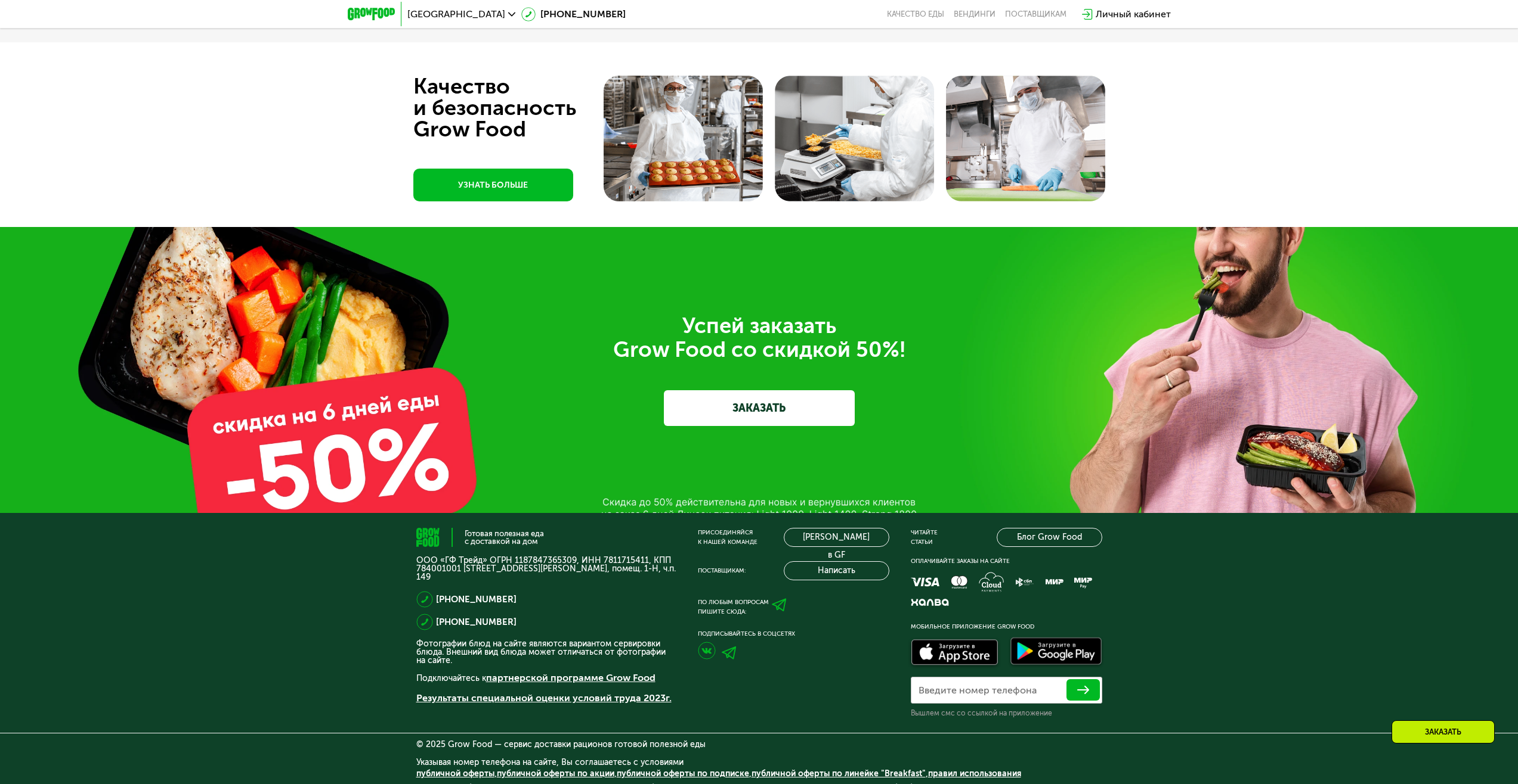
scroll to position [4393, 0]
